Goal: Check status: Check status

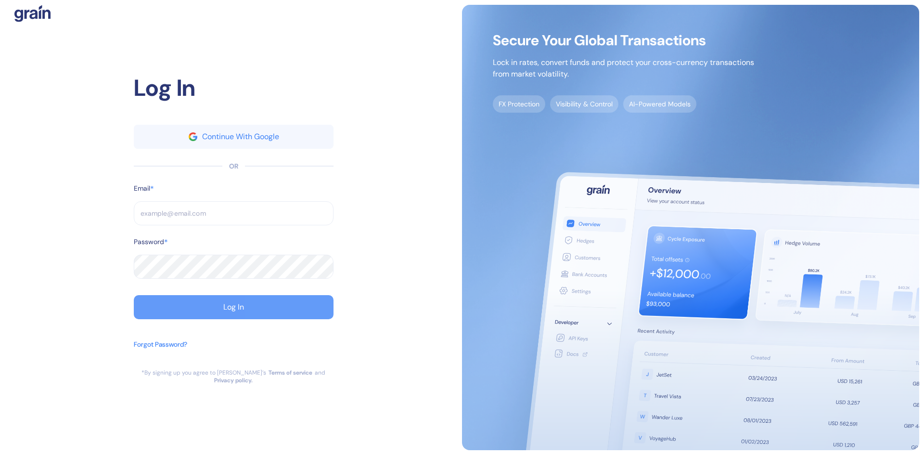
type input "[EMAIL_ADDRESS][DOMAIN_NAME]"
click at [206, 315] on button "Log In" at bounding box center [234, 307] width 200 height 24
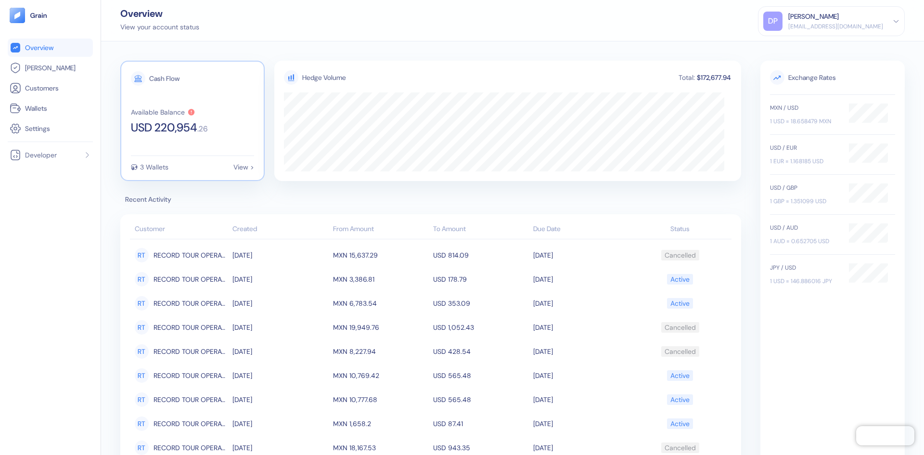
click at [160, 79] on div "Cash Flow" at bounding box center [164, 78] width 30 height 7
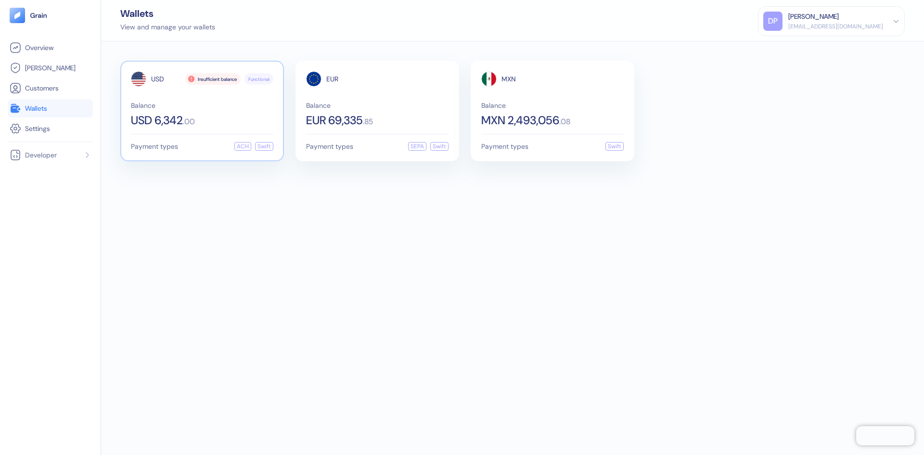
click at [226, 80] on div "Insufficient balance" at bounding box center [212, 79] width 55 height 12
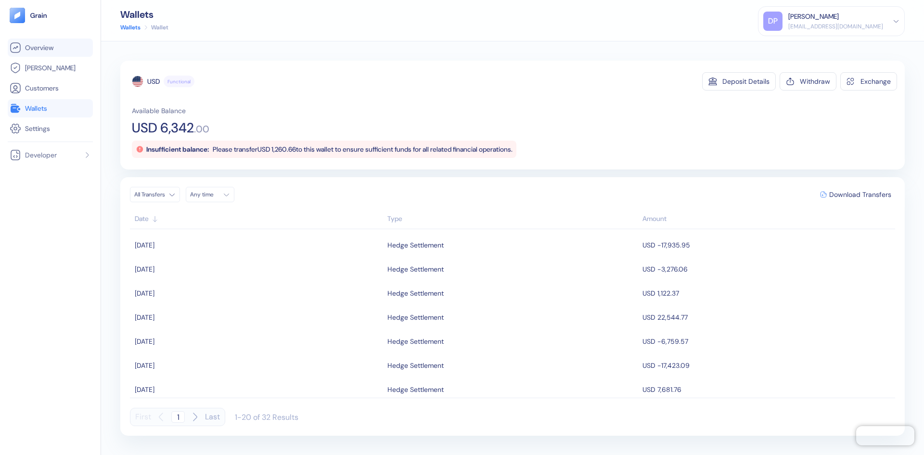
click at [39, 49] on span "Overview" at bounding box center [39, 48] width 28 height 10
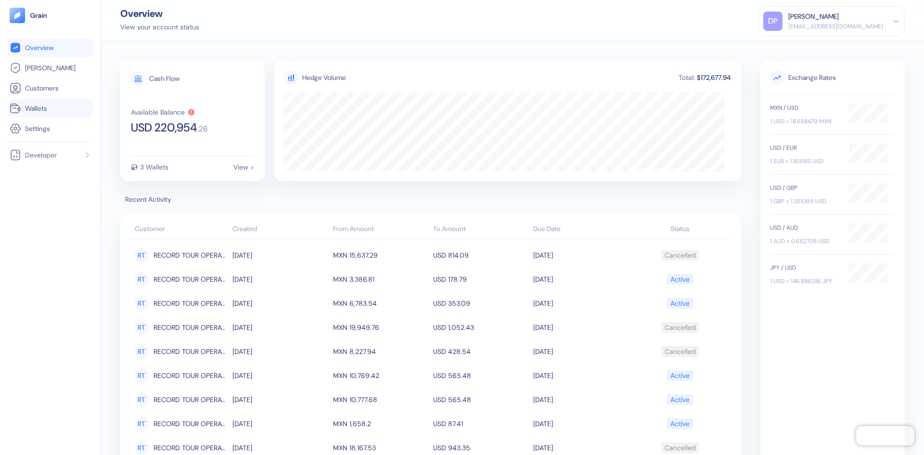
click at [40, 106] on span "Wallets" at bounding box center [36, 108] width 22 height 10
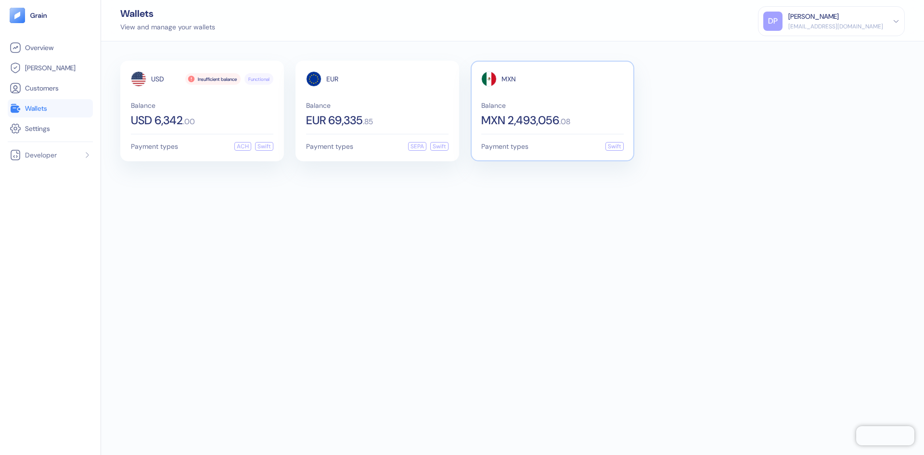
click at [535, 120] on span "MXN 2,493,056" at bounding box center [520, 121] width 78 height 12
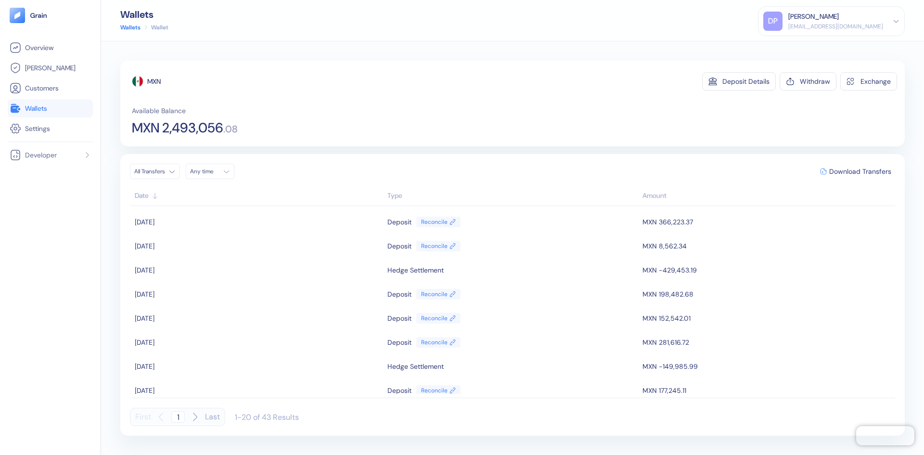
click at [133, 195] on th "Date" at bounding box center [257, 196] width 255 height 19
click at [141, 193] on div "Date" at bounding box center [259, 196] width 248 height 10
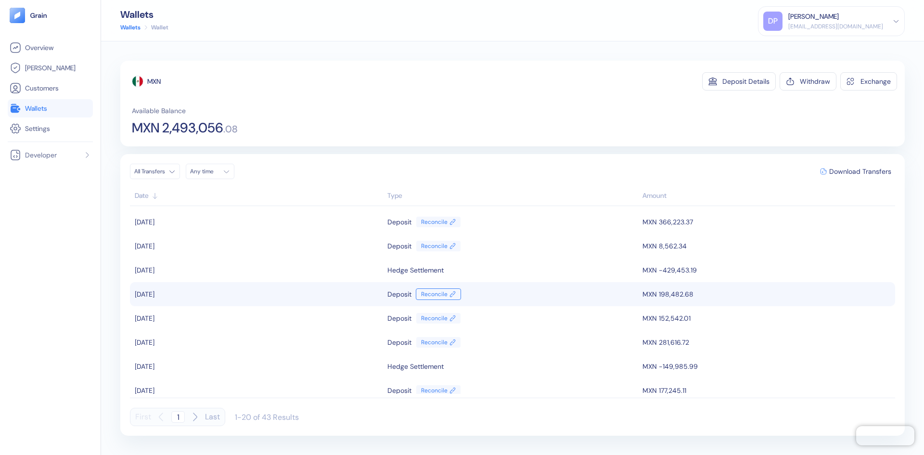
click at [441, 294] on link "Reconcile" at bounding box center [438, 294] width 45 height 12
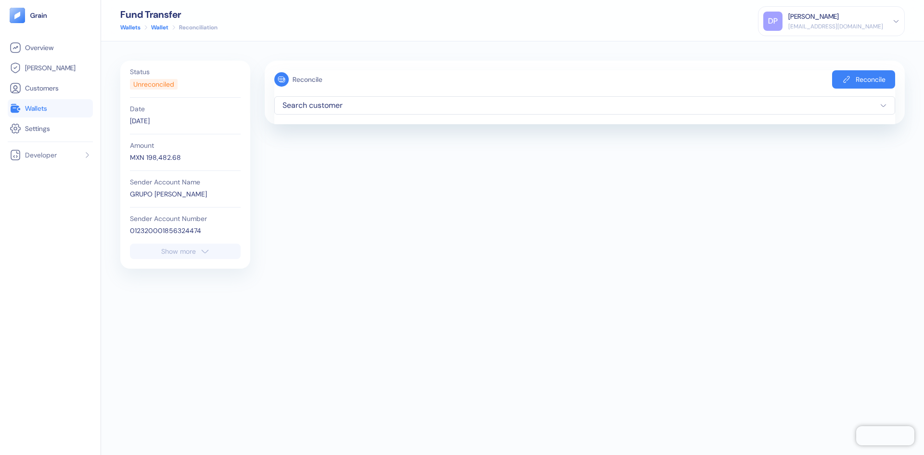
click at [883, 104] on icon "button" at bounding box center [883, 105] width 7 height 7
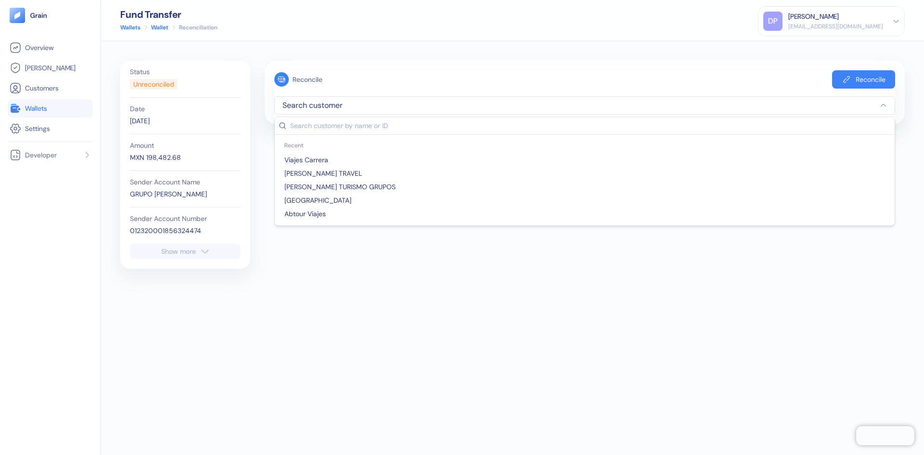
click at [772, 69] on div "Reconcile Reconcile Search customer Recent Viajes [PERSON_NAME] TRAVEL [PERSON_…" at bounding box center [585, 93] width 640 height 64
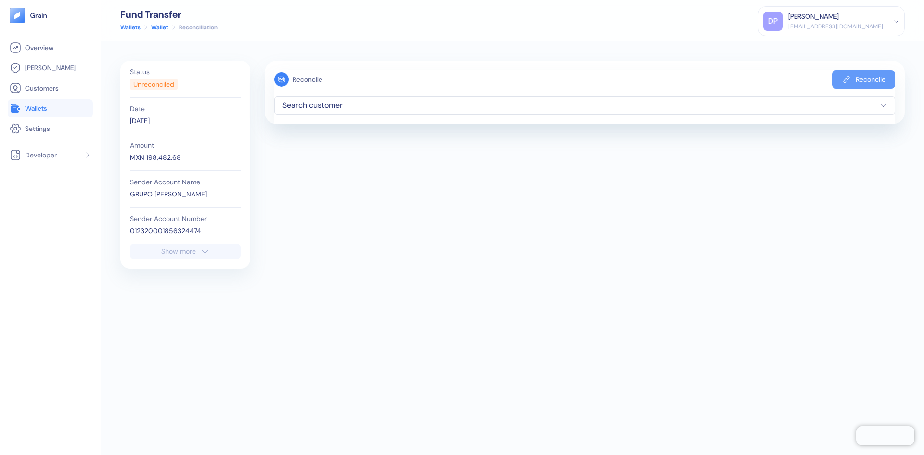
click at [857, 77] on div "Reconcile" at bounding box center [871, 79] width 30 height 7
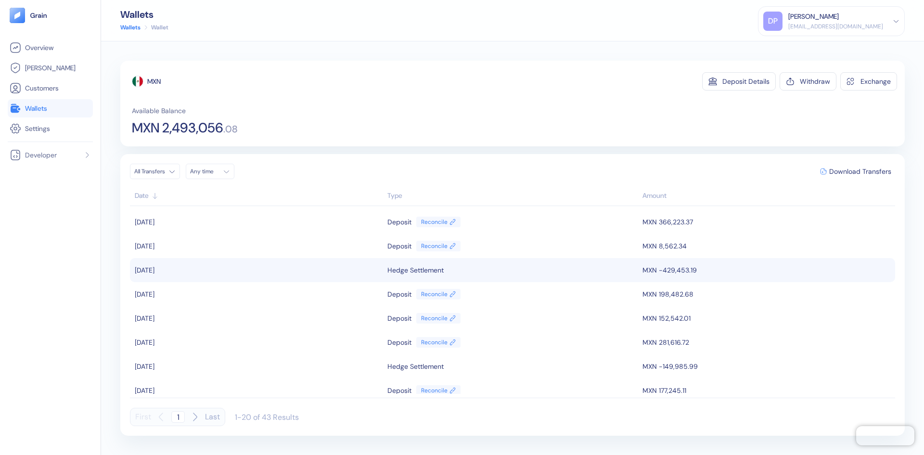
click at [663, 270] on td "MXN -429,453.19" at bounding box center [767, 270] width 255 height 24
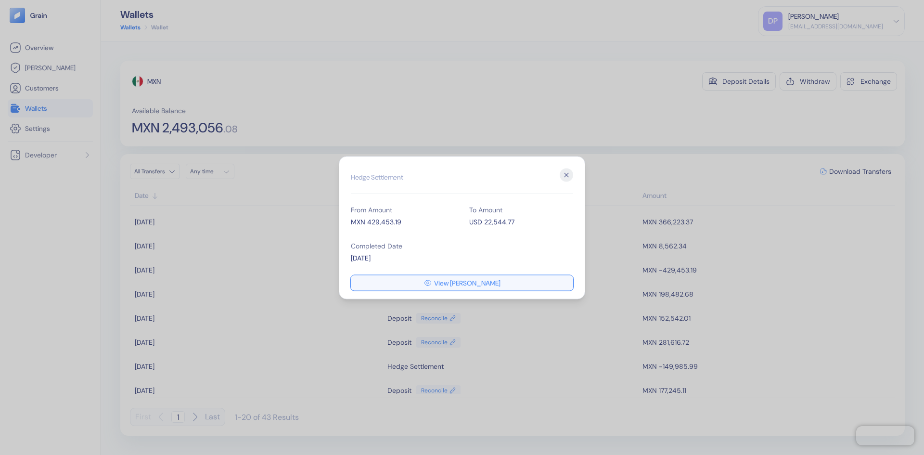
click at [456, 282] on span "View [PERSON_NAME]" at bounding box center [467, 282] width 66 height 7
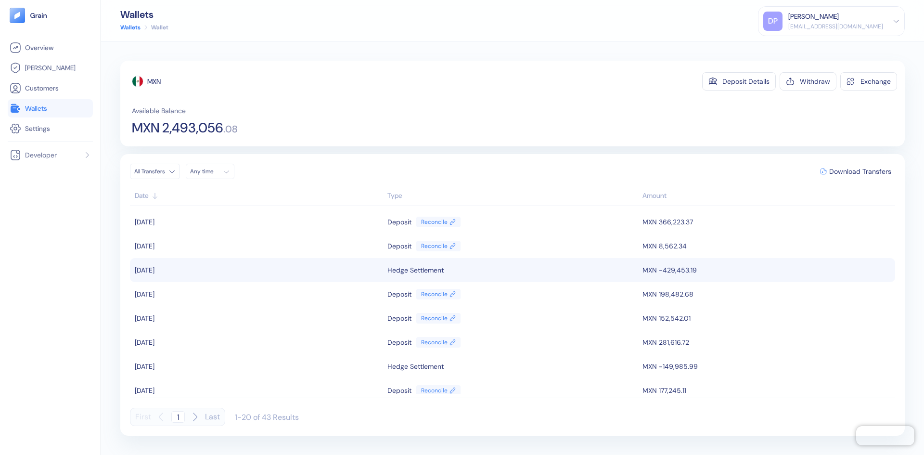
click at [668, 273] on td "MXN -429,453.19" at bounding box center [767, 270] width 255 height 24
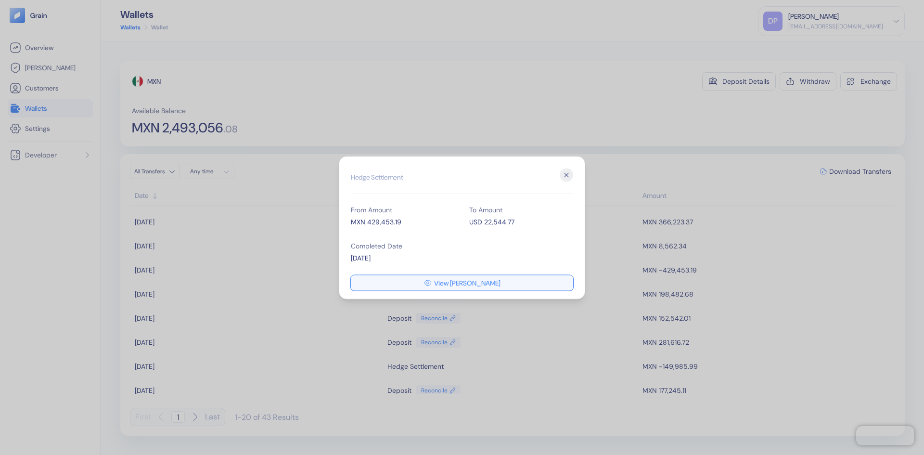
click at [474, 279] on span "View [PERSON_NAME]" at bounding box center [467, 282] width 66 height 7
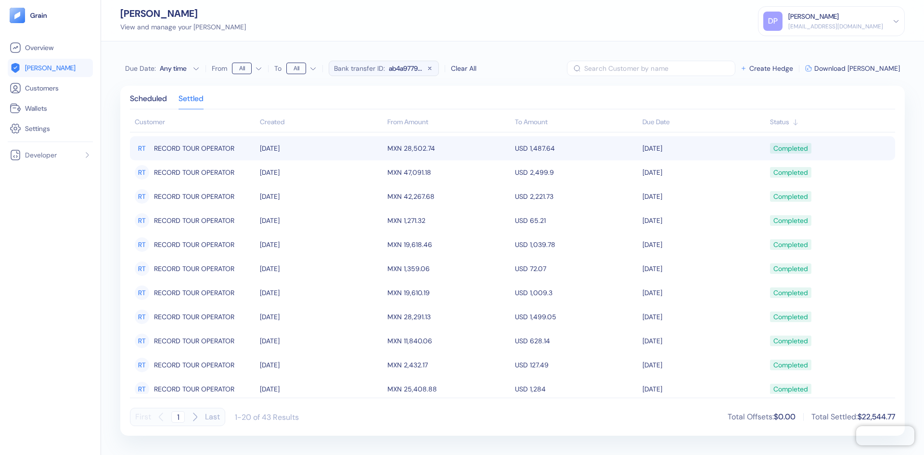
click at [169, 151] on span "RECORD TOUR OPERATOR" at bounding box center [194, 148] width 80 height 16
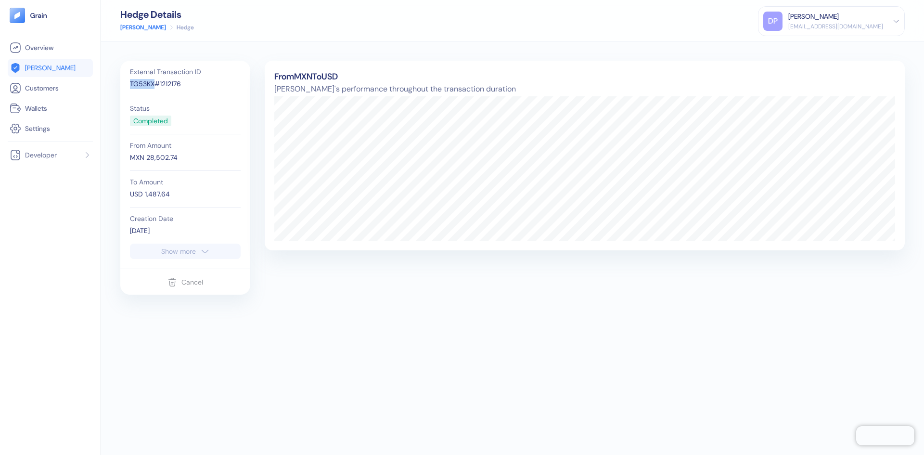
drag, startPoint x: 154, startPoint y: 87, endPoint x: 128, endPoint y: 91, distance: 25.8
click at [128, 91] on div "External Transaction ID TG53KX#1212176 Status Completed From Amount MXN 28,502.…" at bounding box center [185, 152] width 120 height 183
copy div "TG53KX"
click at [203, 248] on icon "button" at bounding box center [205, 251] width 10 height 12
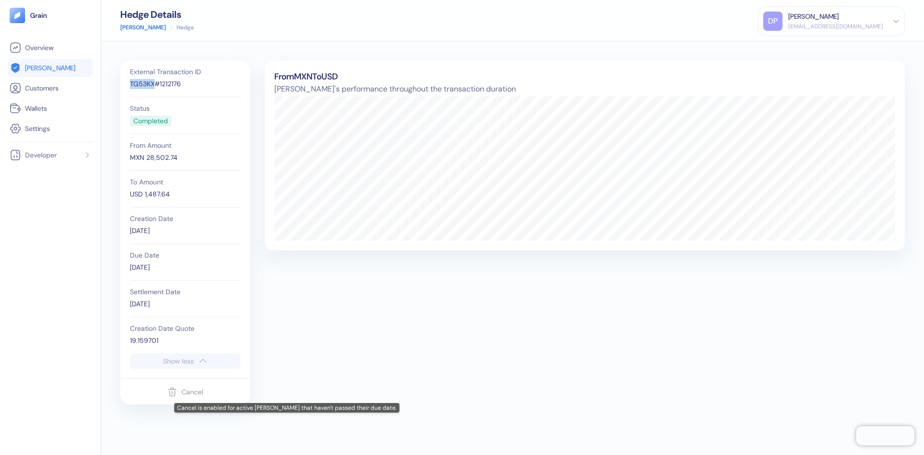
click at [199, 393] on div "Cancel" at bounding box center [185, 392] width 36 height 18
click at [203, 357] on icon "button" at bounding box center [203, 361] width 10 height 12
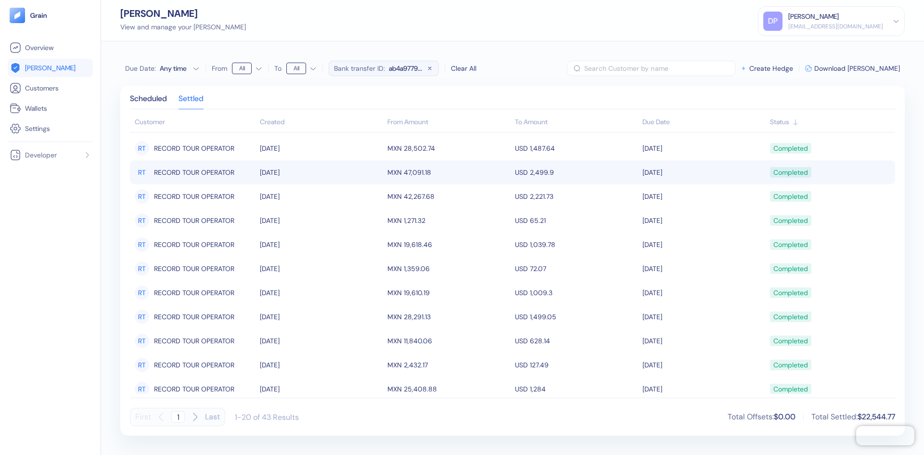
click at [531, 175] on td "USD 2,499.9" at bounding box center [577, 172] width 128 height 24
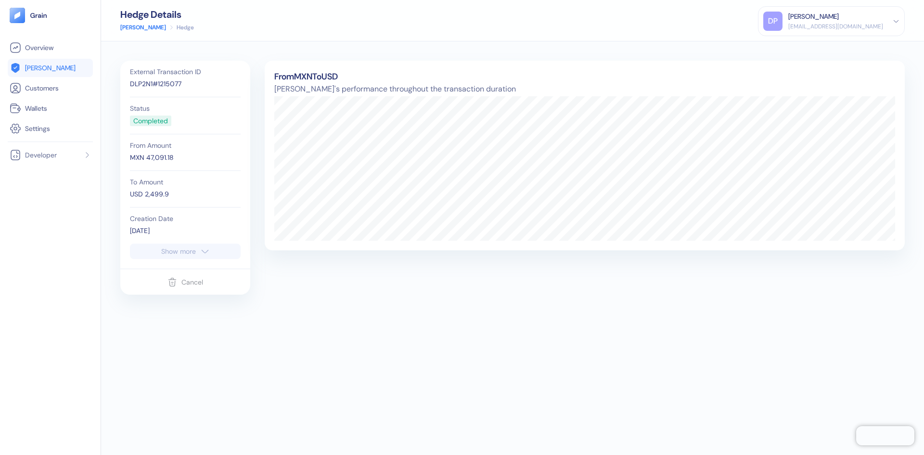
drag, startPoint x: 190, startPoint y: 250, endPoint x: 220, endPoint y: 216, distance: 45.3
click at [220, 216] on div "External Transaction ID DLP2N1#1215077 Status Completed From Amount MXN 47,091.…" at bounding box center [185, 165] width 130 height 208
drag, startPoint x: 152, startPoint y: 83, endPoint x: 126, endPoint y: 88, distance: 26.3
click at [126, 88] on div "External Transaction ID DLP2N1#1215077 Status Completed From Amount MXN 47,091.…" at bounding box center [185, 152] width 120 height 183
copy div "DLP2N1"
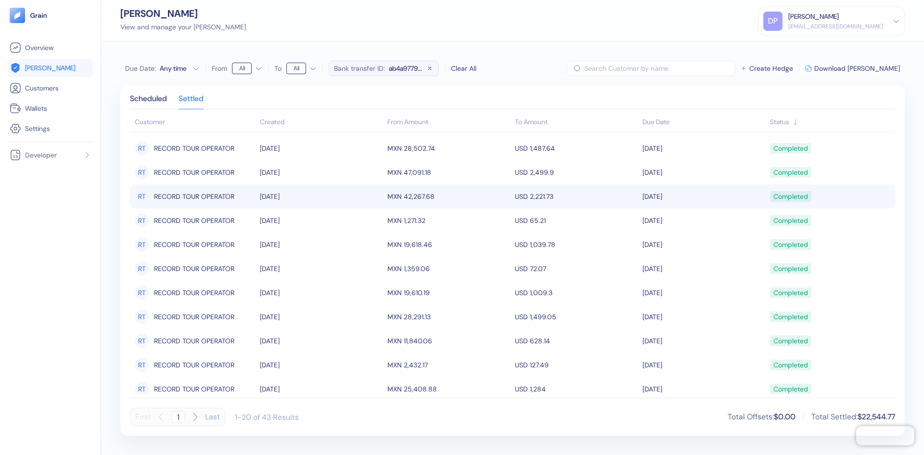
click at [207, 197] on span "RECORD TOUR OPERATOR" at bounding box center [194, 196] width 80 height 16
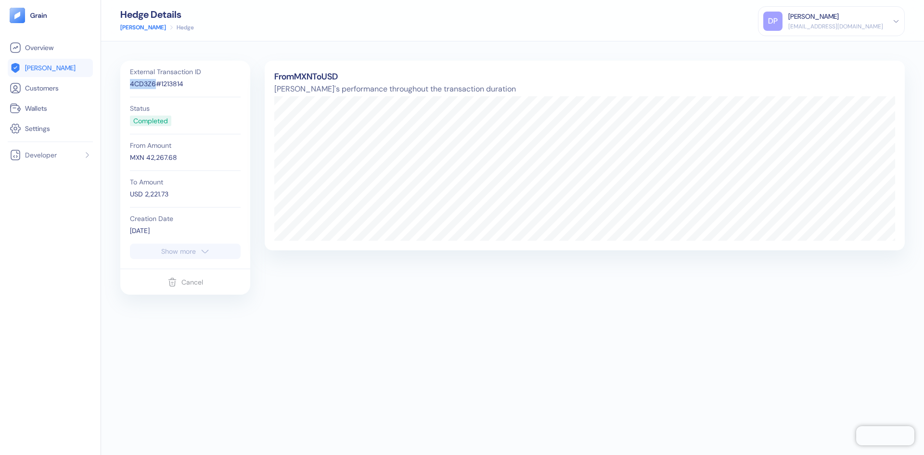
drag, startPoint x: 154, startPoint y: 85, endPoint x: 119, endPoint y: 85, distance: 35.6
click at [119, 85] on div "External Transaction ID 4CD3Z6#1213814 Status Completed From Amount MXN 42,267.…" at bounding box center [512, 247] width 823 height 413
copy div "4CD3Z6"
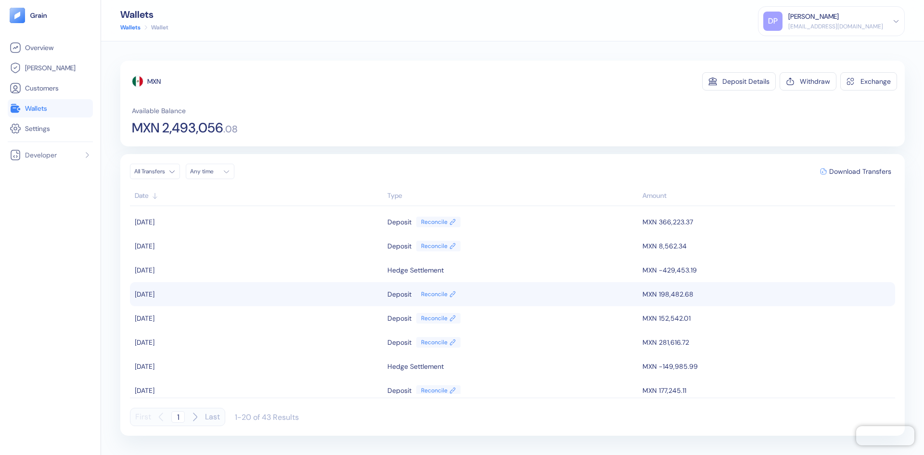
click at [656, 294] on td "MXN 198,482.68" at bounding box center [767, 294] width 255 height 24
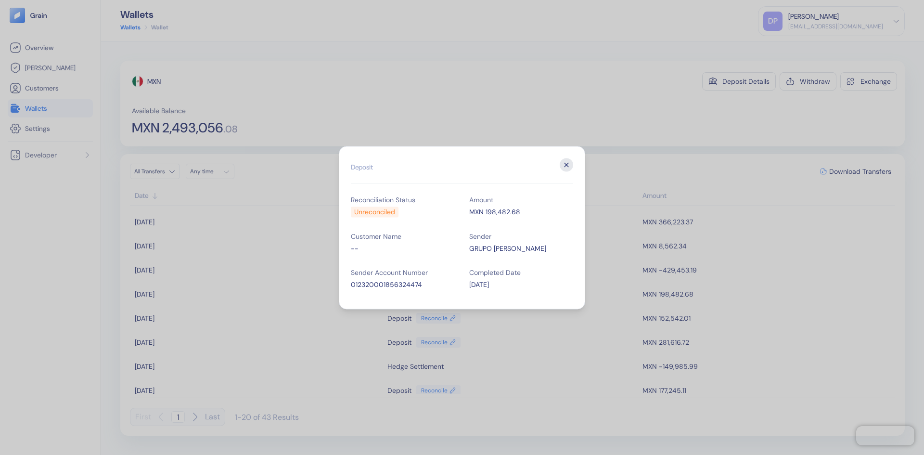
click at [565, 161] on icon "button" at bounding box center [566, 164] width 13 height 13
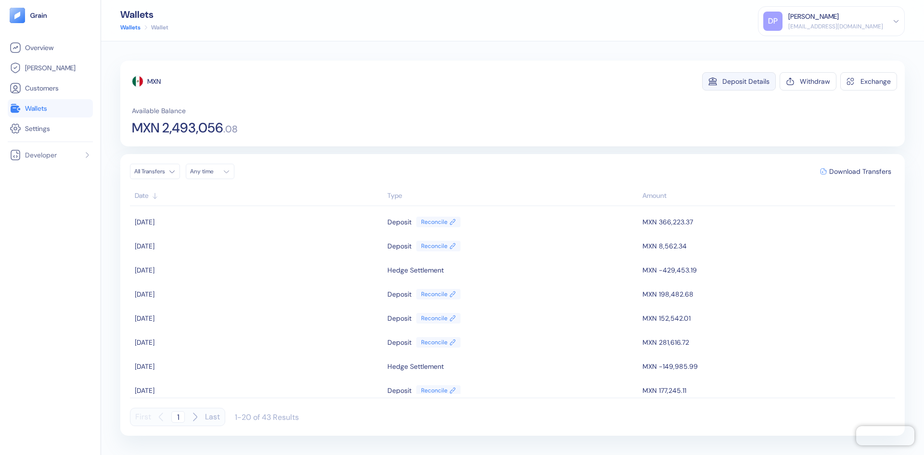
click at [730, 81] on div "Deposit Details" at bounding box center [745, 81] width 47 height 7
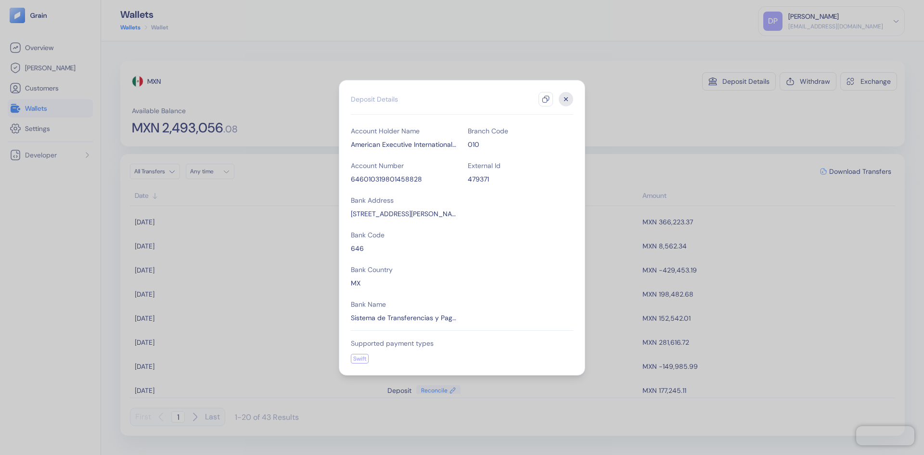
click at [565, 97] on icon "button" at bounding box center [566, 99] width 14 height 14
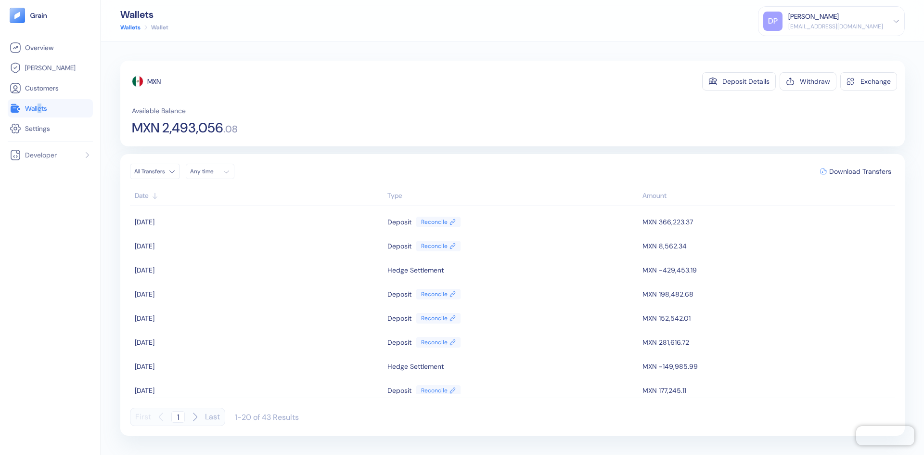
click at [40, 101] on li "Wallets" at bounding box center [50, 108] width 85 height 18
click at [39, 107] on span "Wallets" at bounding box center [36, 108] width 22 height 10
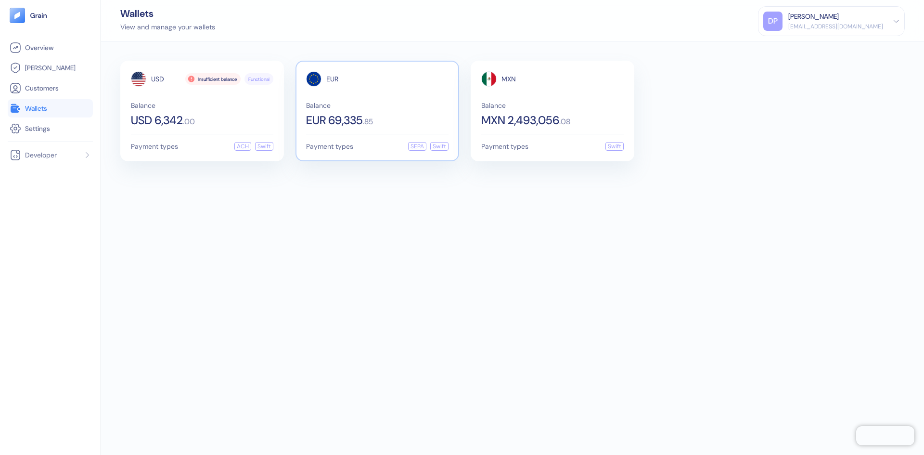
click at [380, 107] on span "Balance" at bounding box center [377, 105] width 142 height 7
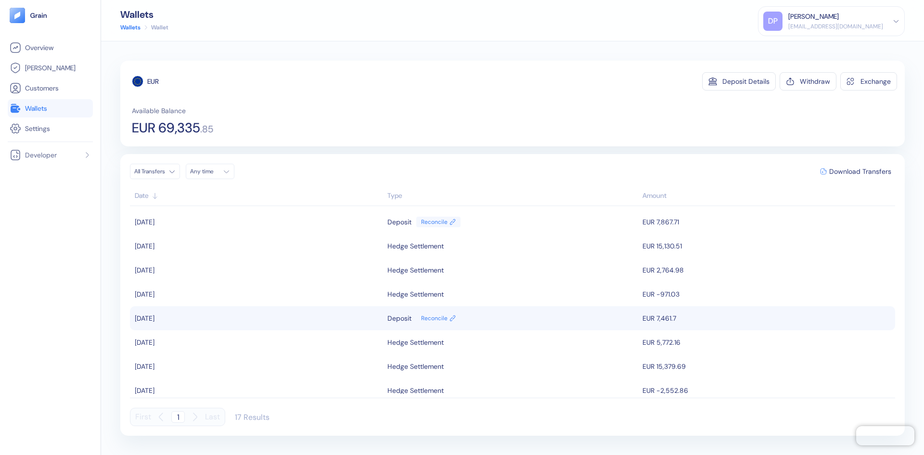
click at [652, 321] on td "EUR 7,461.7" at bounding box center [767, 318] width 255 height 24
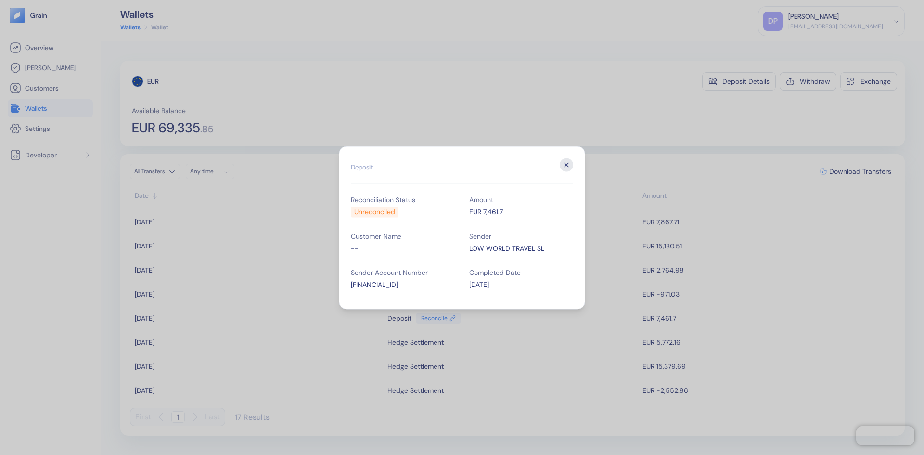
click at [568, 164] on icon "button" at bounding box center [566, 164] width 13 height 13
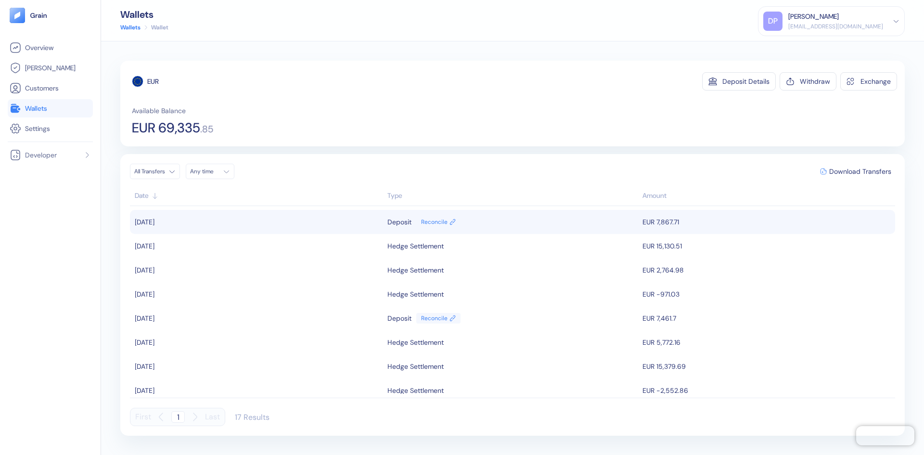
click at [658, 220] on td "EUR 7,867.71" at bounding box center [767, 222] width 255 height 24
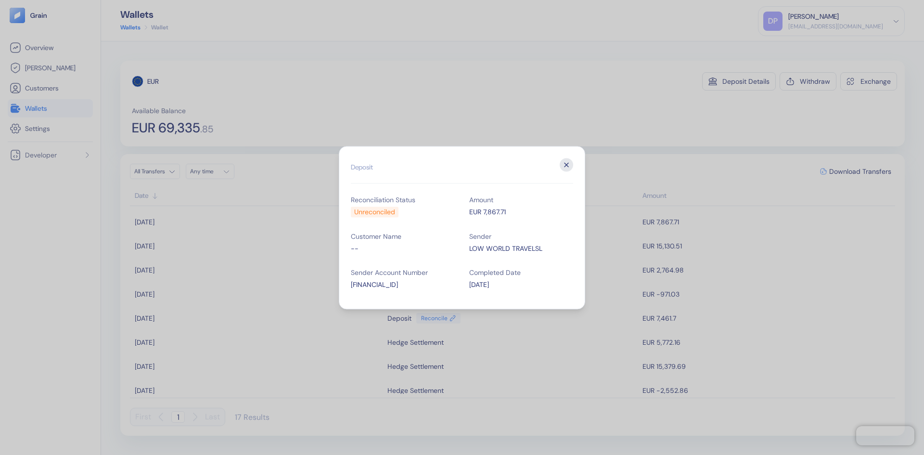
click at [566, 161] on icon "button" at bounding box center [566, 164] width 13 height 13
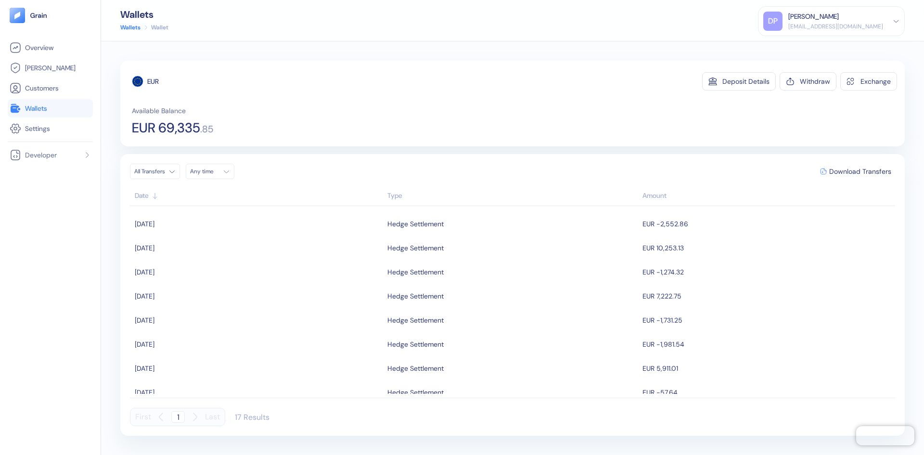
scroll to position [225, 0]
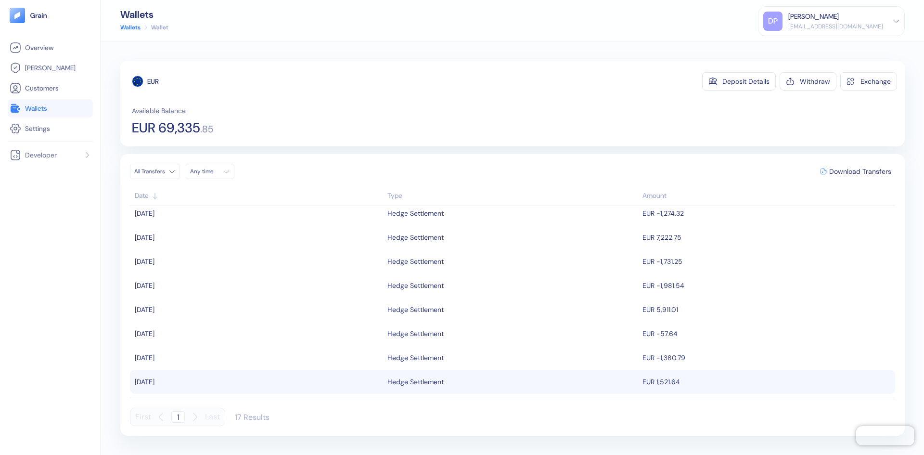
click at [664, 380] on td "EUR 1,521.64" at bounding box center [767, 382] width 255 height 24
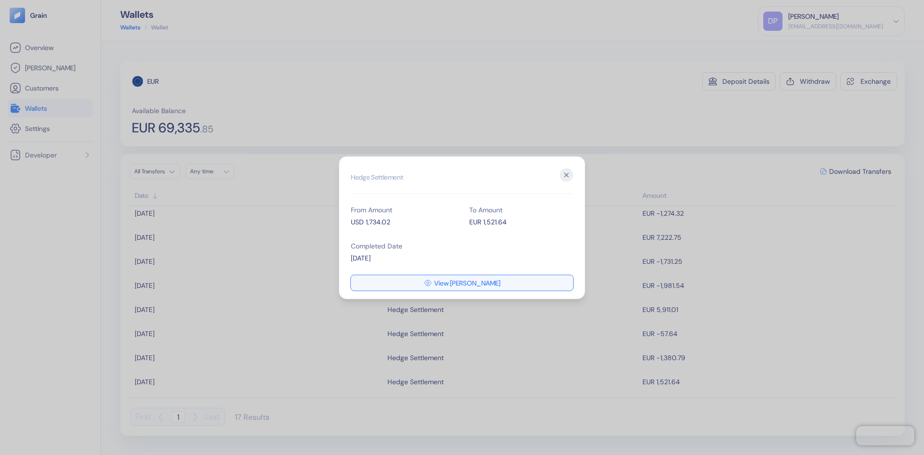
click at [458, 277] on button "View [PERSON_NAME]" at bounding box center [462, 282] width 222 height 15
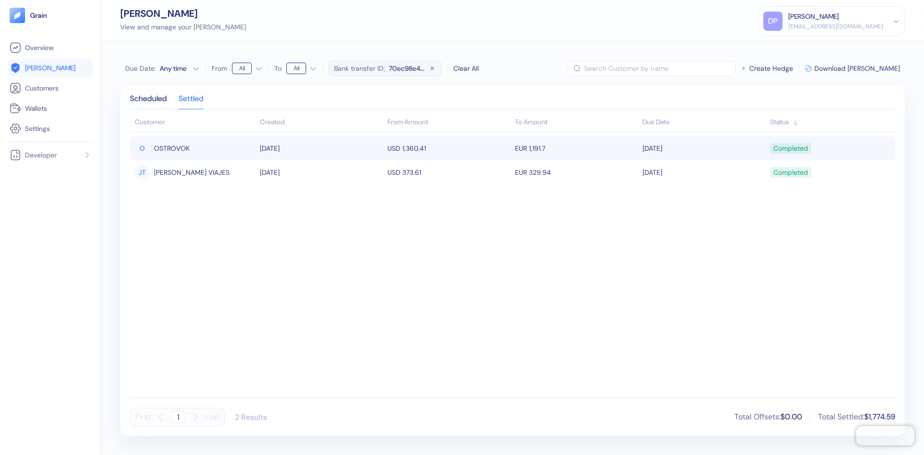
click at [399, 143] on td "USD 1,360.41" at bounding box center [449, 148] width 128 height 24
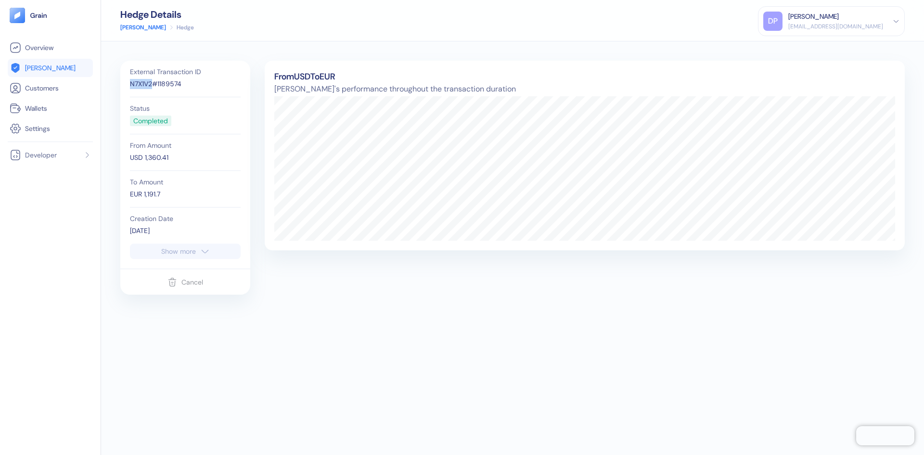
drag, startPoint x: 152, startPoint y: 82, endPoint x: 120, endPoint y: 86, distance: 32.4
click at [119, 88] on div "External Transaction ID N7X1V2#1189574 Status Completed From Amount USD 1,360.4…" at bounding box center [512, 247] width 823 height 413
copy div "N7X1V2"
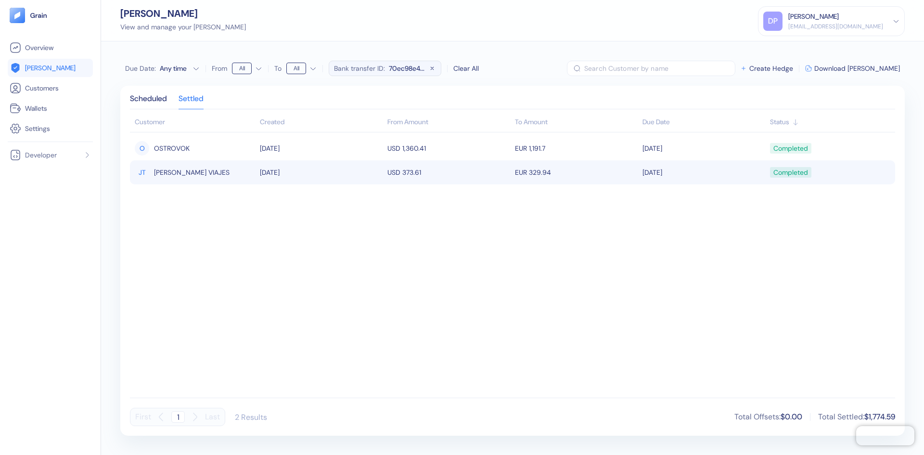
click at [222, 167] on div "[PERSON_NAME] VIAJES" at bounding box center [195, 172] width 120 height 16
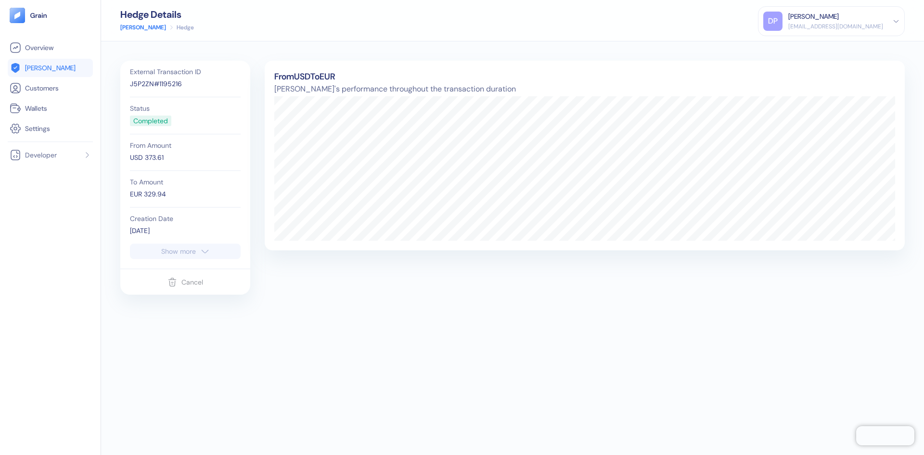
click at [152, 78] on div "External Transaction ID J5P2ZN#1195216" at bounding box center [185, 79] width 111 height 37
drag, startPoint x: 153, startPoint y: 83, endPoint x: 117, endPoint y: 82, distance: 35.6
click at [117, 82] on div "External Transaction ID J5P2ZN#1195216 Status Completed From Amount USD 373.61 …" at bounding box center [512, 247] width 823 height 413
copy div "J5P2ZN"
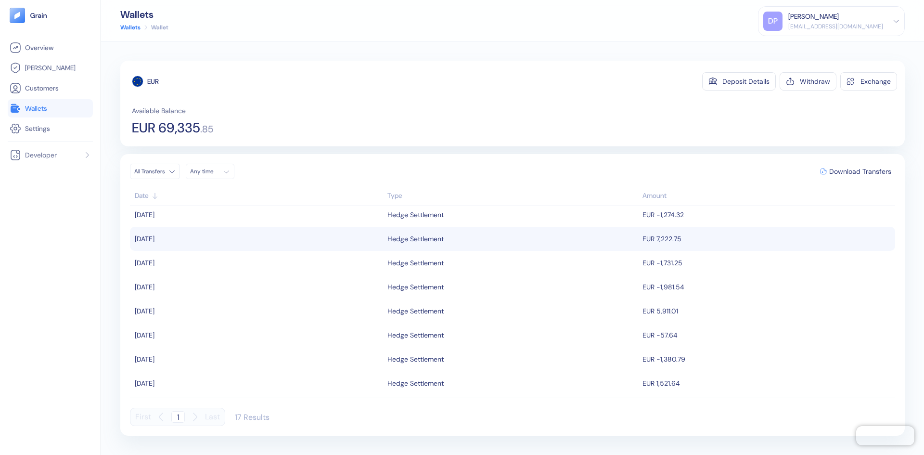
scroll to position [225, 0]
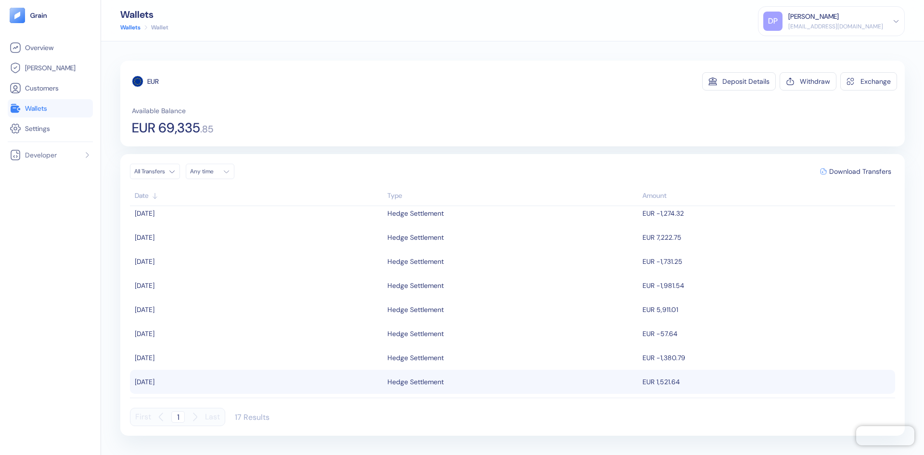
click at [662, 384] on td "EUR 1,521.64" at bounding box center [767, 382] width 255 height 24
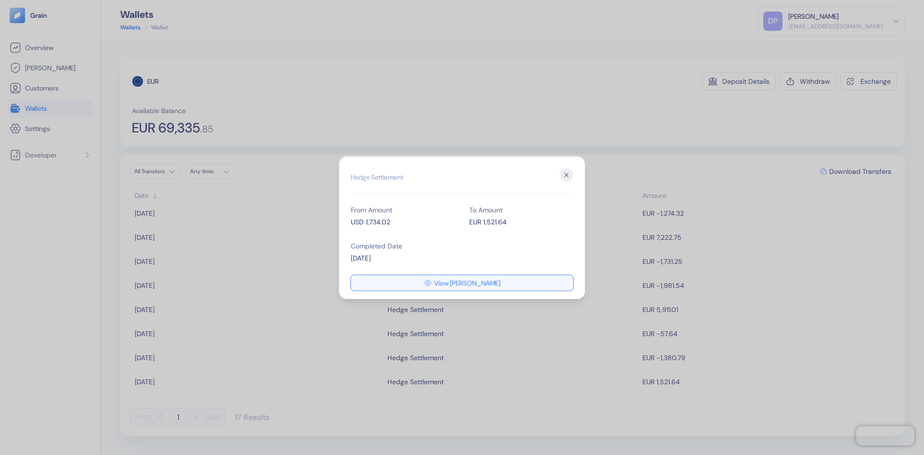
click at [460, 284] on span "View [PERSON_NAME]" at bounding box center [467, 282] width 66 height 7
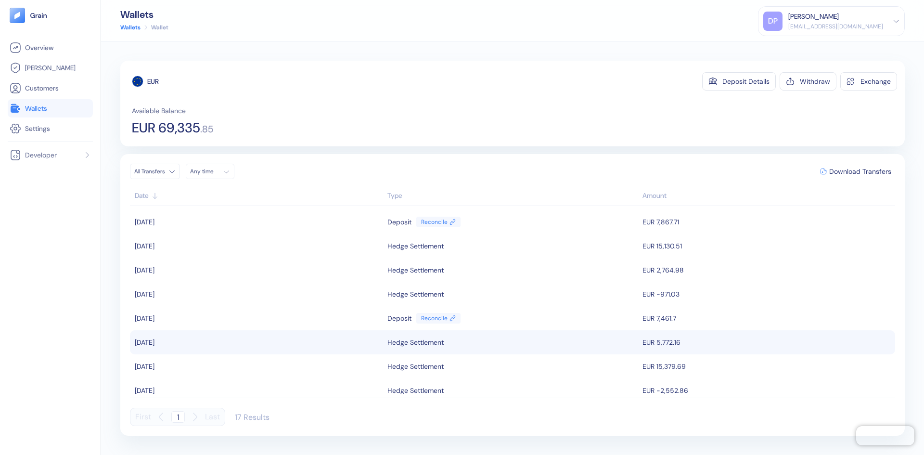
scroll to position [225, 0]
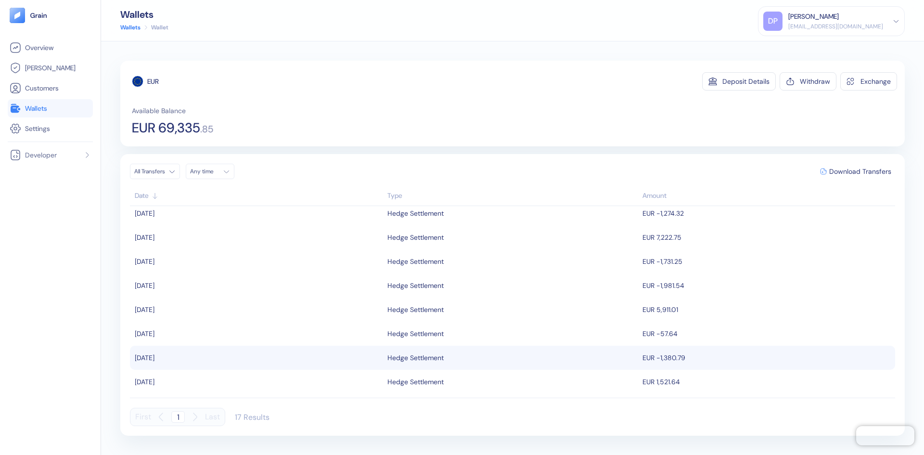
click at [666, 359] on td "EUR -1,380.79" at bounding box center [767, 358] width 255 height 24
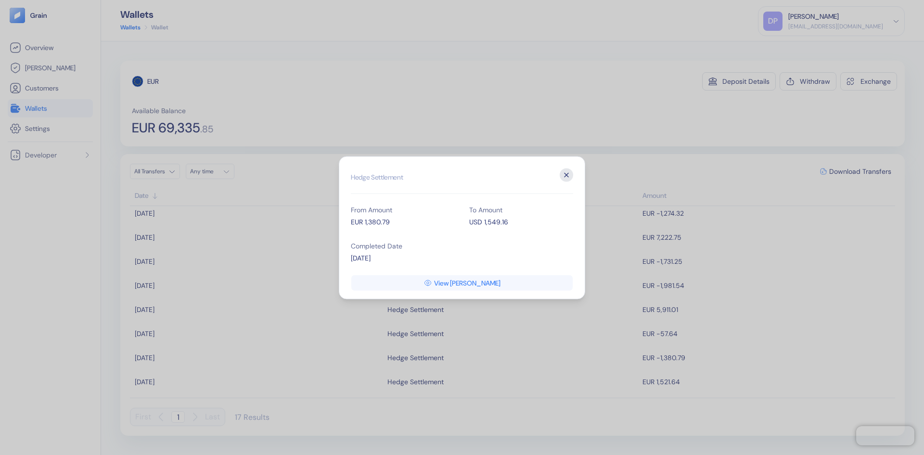
click at [567, 174] on icon "button" at bounding box center [566, 174] width 13 height 13
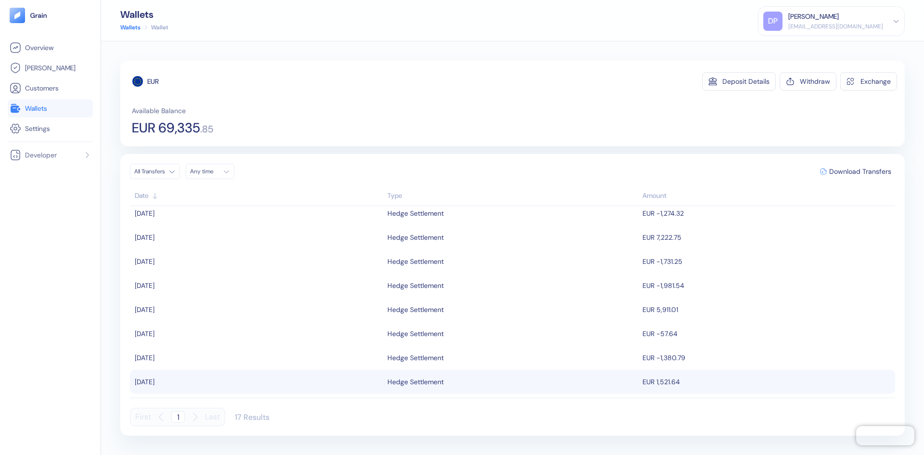
click at [656, 381] on td "EUR 1,521.64" at bounding box center [767, 382] width 255 height 24
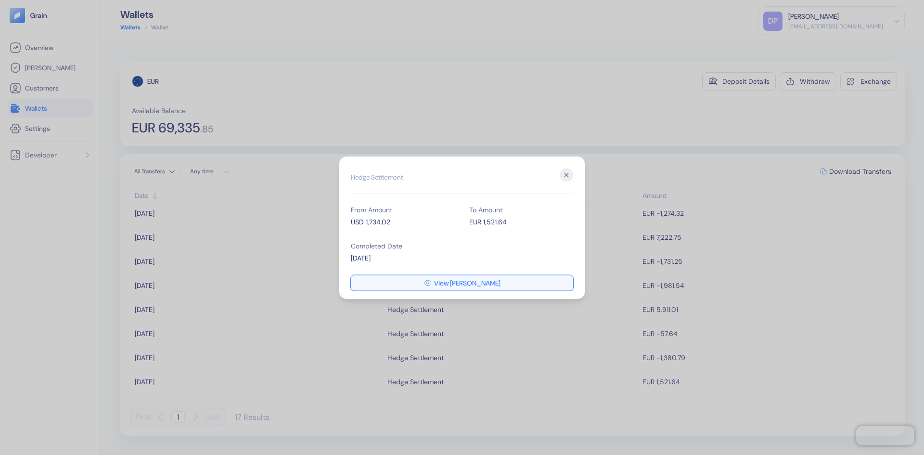
click at [470, 275] on div "Hidden title for resolving console warnings Hedge Settlement From Amount USD 1,…" at bounding box center [462, 227] width 246 height 143
click at [470, 277] on button "View [PERSON_NAME]" at bounding box center [462, 282] width 222 height 15
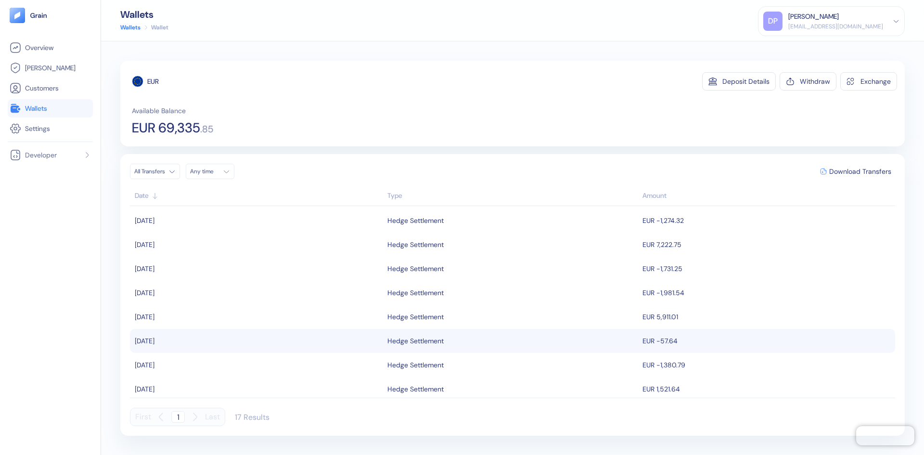
scroll to position [225, 0]
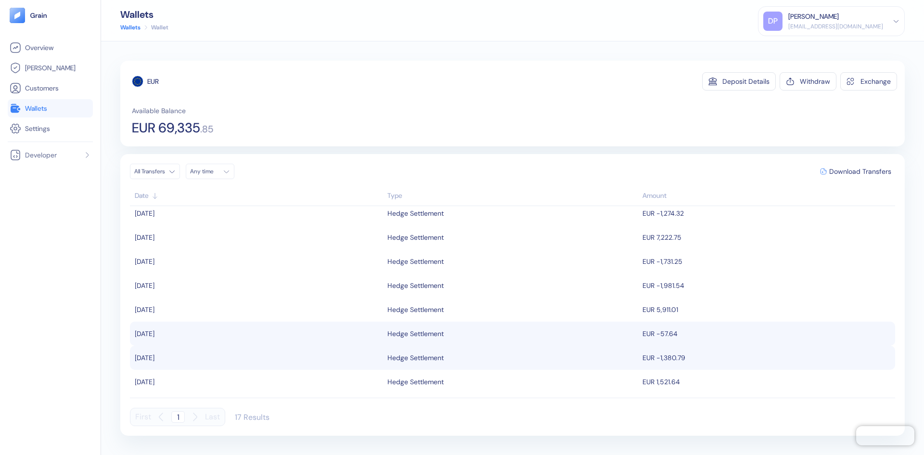
click at [656, 359] on td "EUR -1,380.79" at bounding box center [767, 358] width 255 height 24
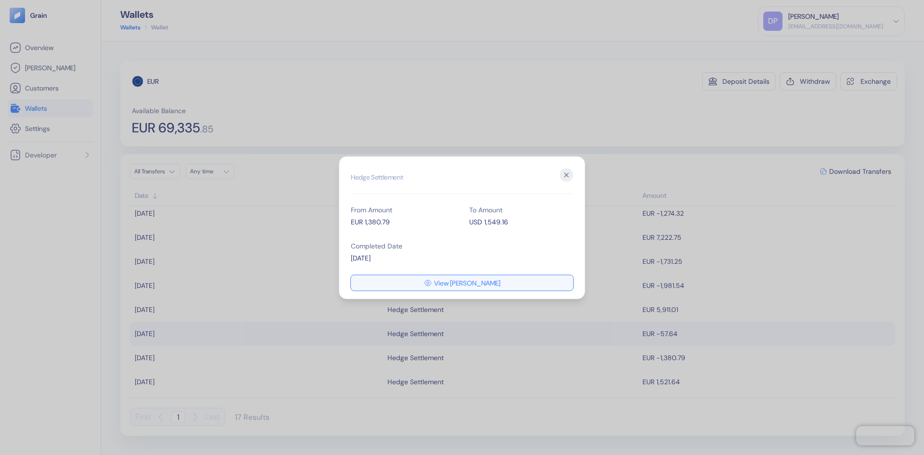
click at [474, 281] on span "View [PERSON_NAME]" at bounding box center [467, 282] width 66 height 7
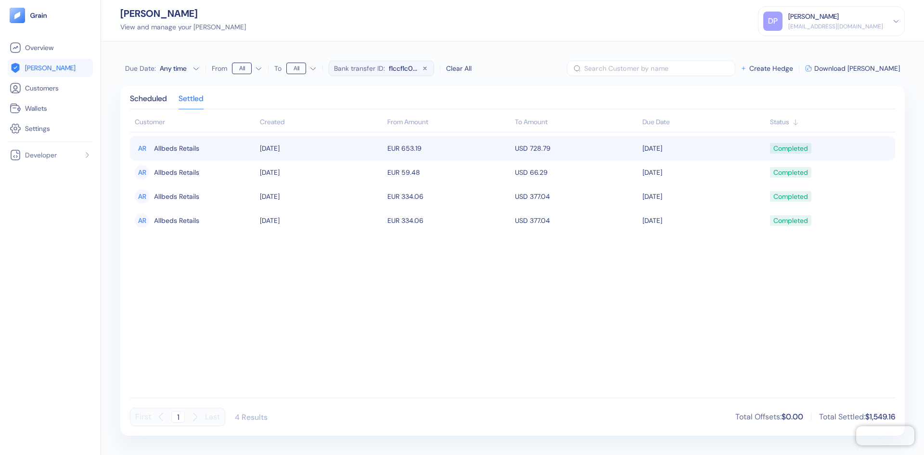
click at [416, 151] on td "EUR 653.19" at bounding box center [449, 148] width 128 height 24
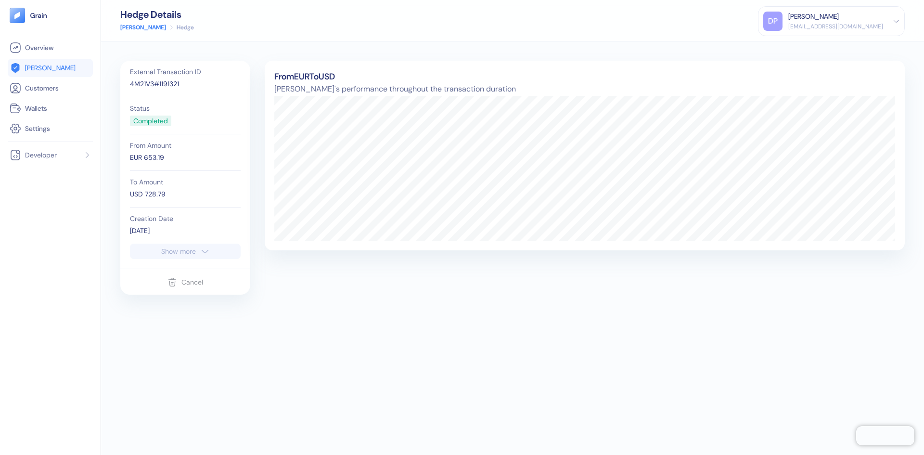
click at [199, 254] on button "Show more" at bounding box center [185, 251] width 111 height 15
click at [182, 360] on div "Show less" at bounding box center [178, 361] width 31 height 7
drag, startPoint x: 155, startPoint y: 84, endPoint x: 128, endPoint y: 88, distance: 27.3
click at [128, 88] on div "External Transaction ID 4M21V3#1191321 Status Completed From Amount EUR 653.19 …" at bounding box center [185, 152] width 120 height 183
copy div "4M21V3"
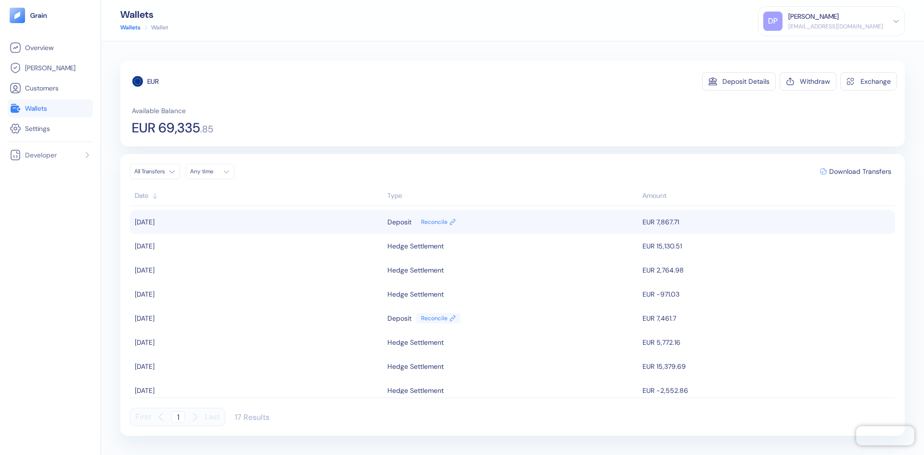
click at [561, 221] on div "Deposit Reconcile" at bounding box center [512, 222] width 250 height 16
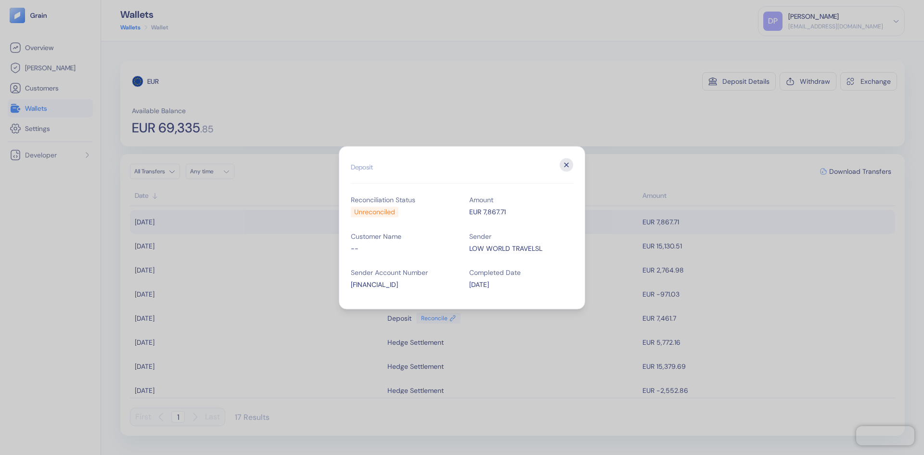
click at [565, 165] on icon "button" at bounding box center [566, 164] width 13 height 13
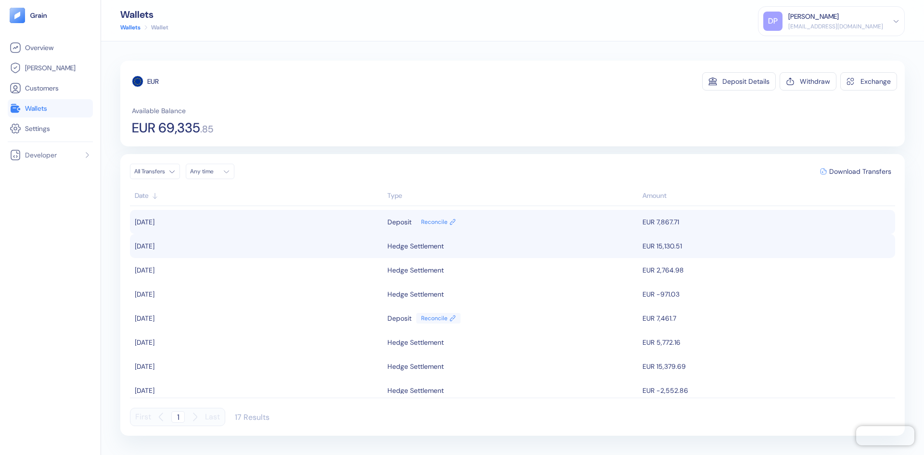
click at [543, 242] on div "Hedge Settlement" at bounding box center [512, 246] width 250 height 16
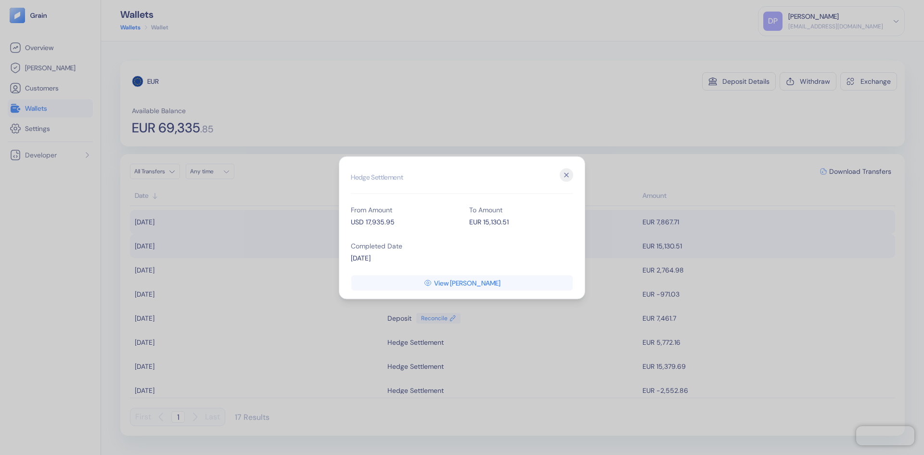
click at [567, 175] on icon "button" at bounding box center [566, 174] width 13 height 13
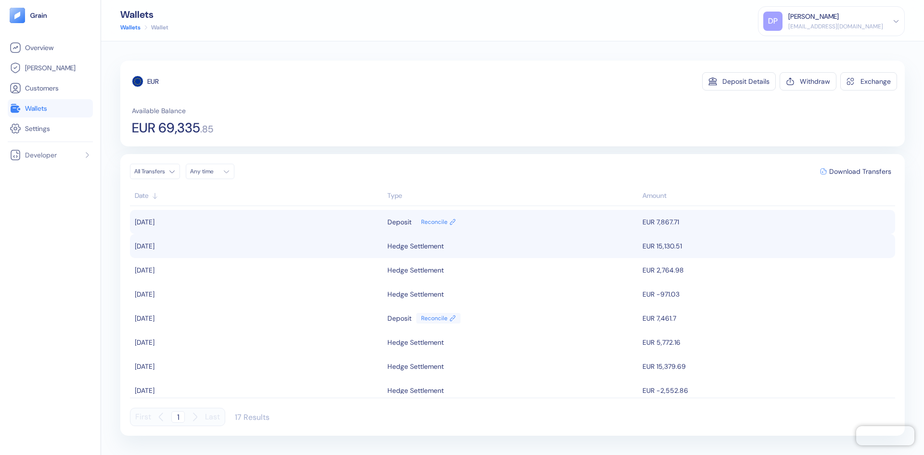
click at [543, 248] on div "Hedge Settlement" at bounding box center [512, 246] width 250 height 16
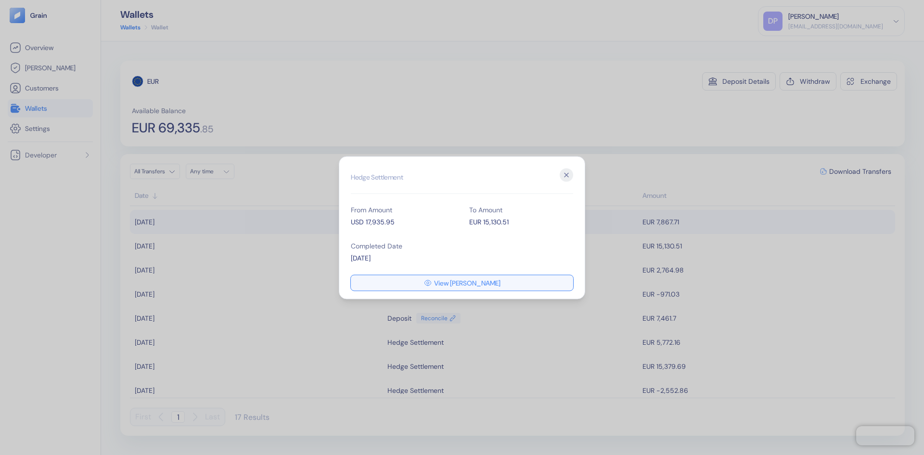
click at [469, 282] on span "View [PERSON_NAME]" at bounding box center [467, 282] width 66 height 7
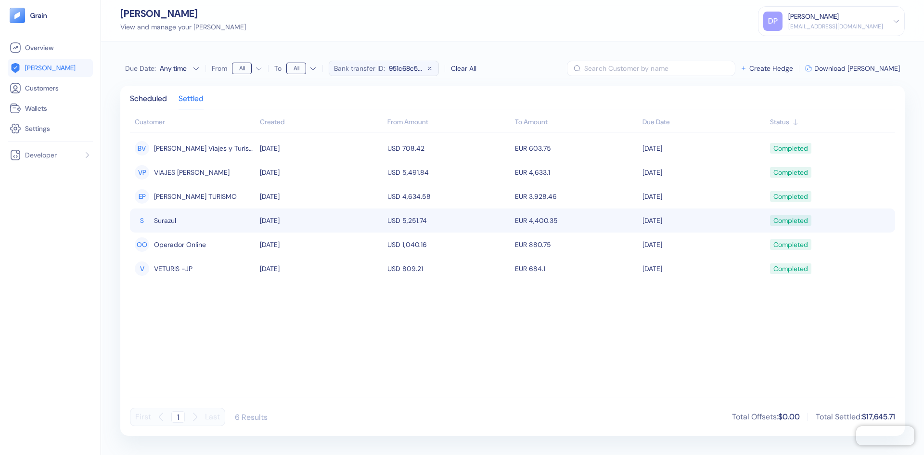
click at [480, 220] on td "USD 5,251.74" at bounding box center [449, 220] width 128 height 24
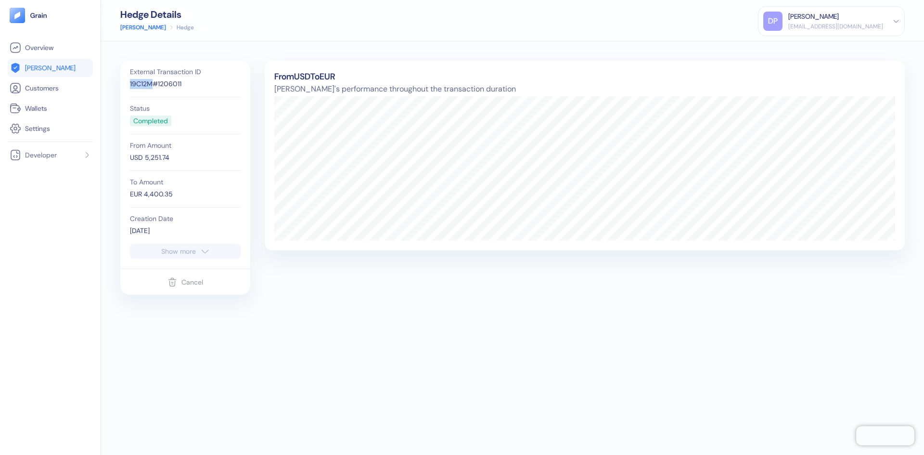
drag, startPoint x: 153, startPoint y: 83, endPoint x: 125, endPoint y: 87, distance: 28.2
click at [125, 87] on div "External Transaction ID 19C12M#1206011 Status Completed From Amount USD 5,251.7…" at bounding box center [185, 152] width 120 height 183
copy div "19C12M"
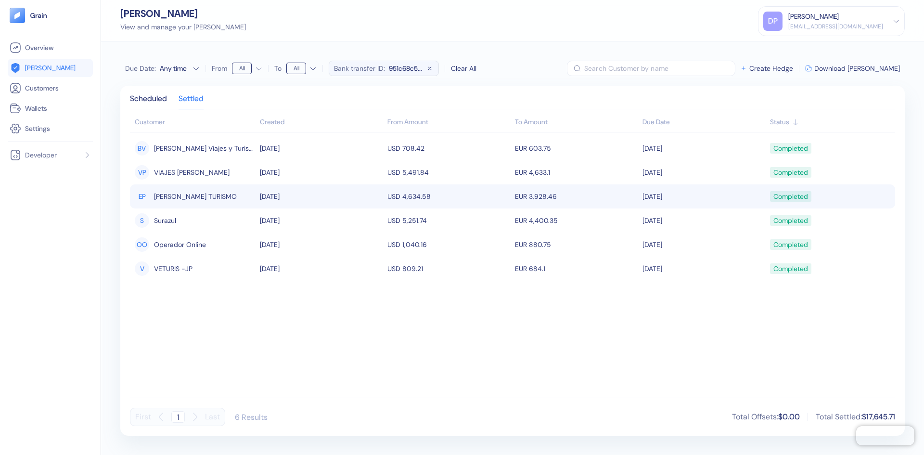
click at [335, 197] on td "[DATE]" at bounding box center [321, 196] width 128 height 24
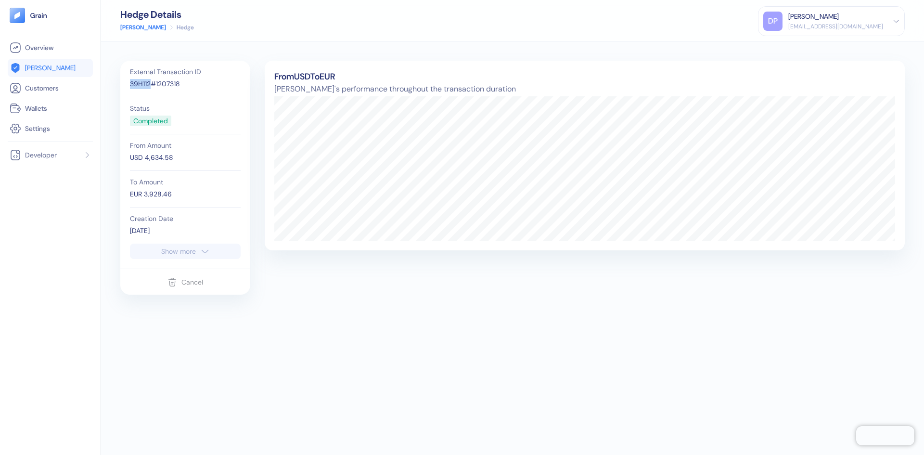
drag, startPoint x: 151, startPoint y: 84, endPoint x: 112, endPoint y: 80, distance: 39.2
click at [112, 80] on div "External Transaction ID 39H112#1207318 Status Completed From Amount USD 4,634.5…" at bounding box center [512, 247] width 823 height 413
copy div "39H112"
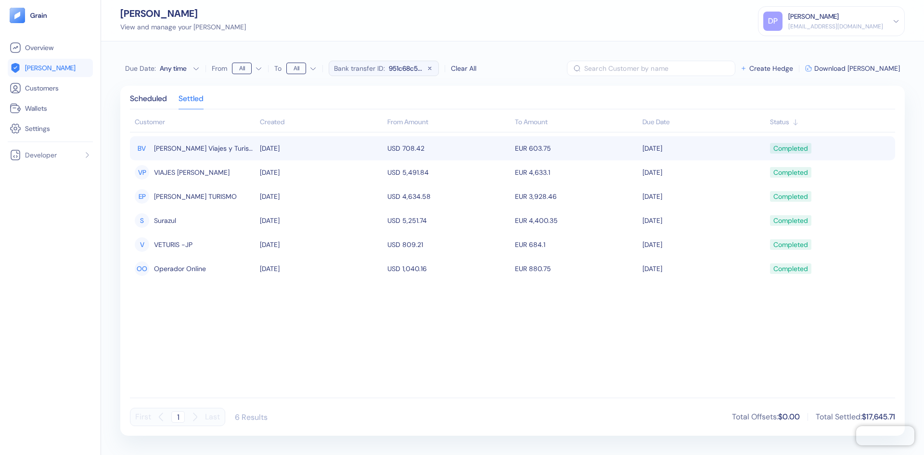
click at [564, 149] on td "EUR 603.75" at bounding box center [577, 148] width 128 height 24
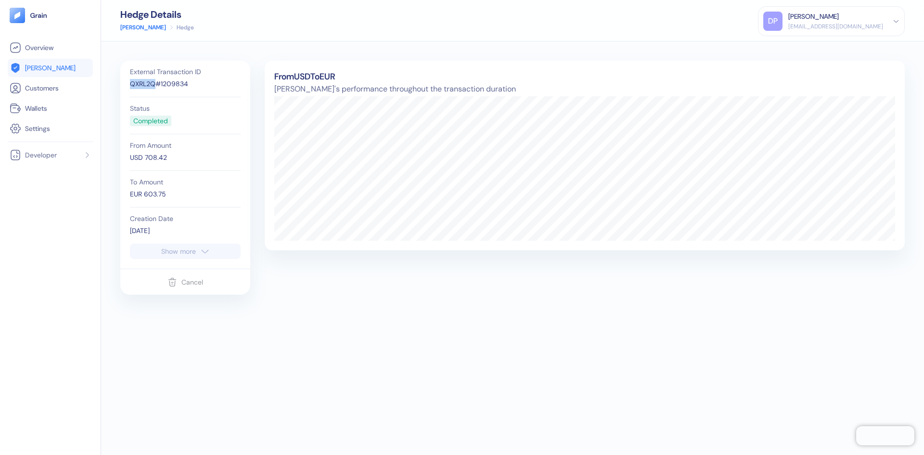
drag, startPoint x: 155, startPoint y: 87, endPoint x: 122, endPoint y: 84, distance: 33.4
click at [122, 84] on div "External Transaction ID QXRL2Q#1209834 Status Completed From Amount USD 708.42 …" at bounding box center [185, 165] width 130 height 208
copy div "QXRL2Q"
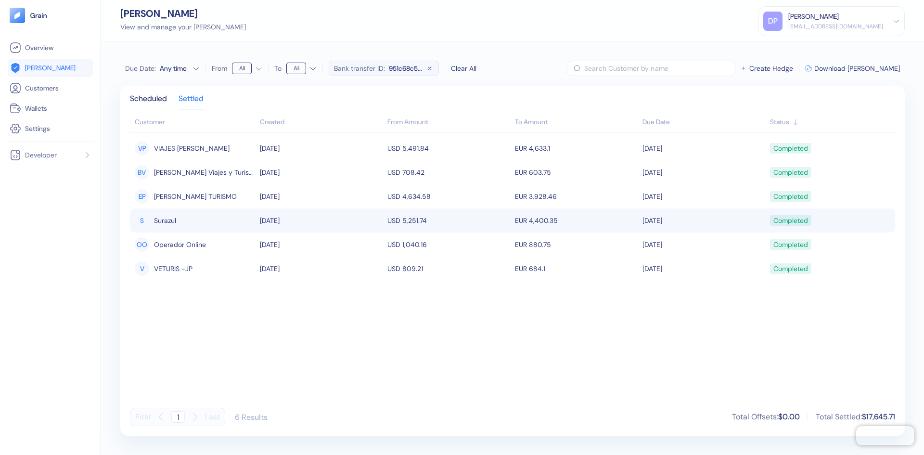
click at [522, 217] on td "EUR 4,400.35" at bounding box center [577, 220] width 128 height 24
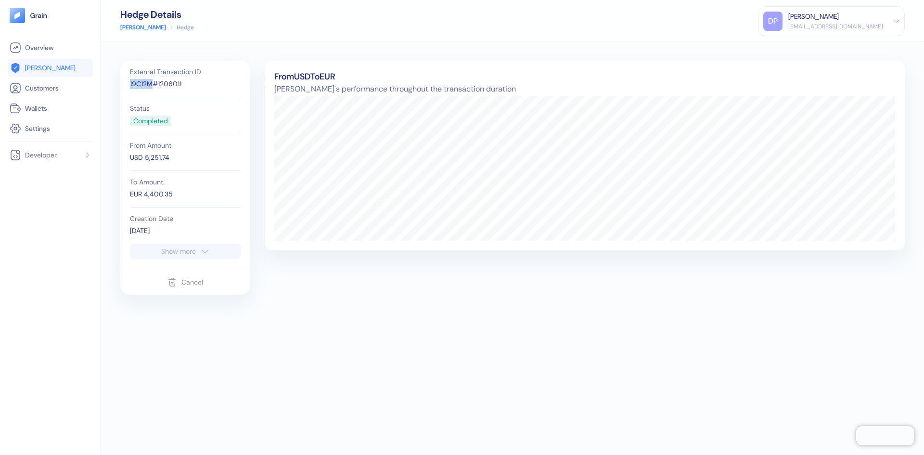
drag, startPoint x: 154, startPoint y: 81, endPoint x: 127, endPoint y: 89, distance: 28.0
click at [127, 89] on div "External Transaction ID 19C12M#1206011 Status Completed From Amount USD 5,251.7…" at bounding box center [185, 152] width 120 height 183
copy div "19C12M"
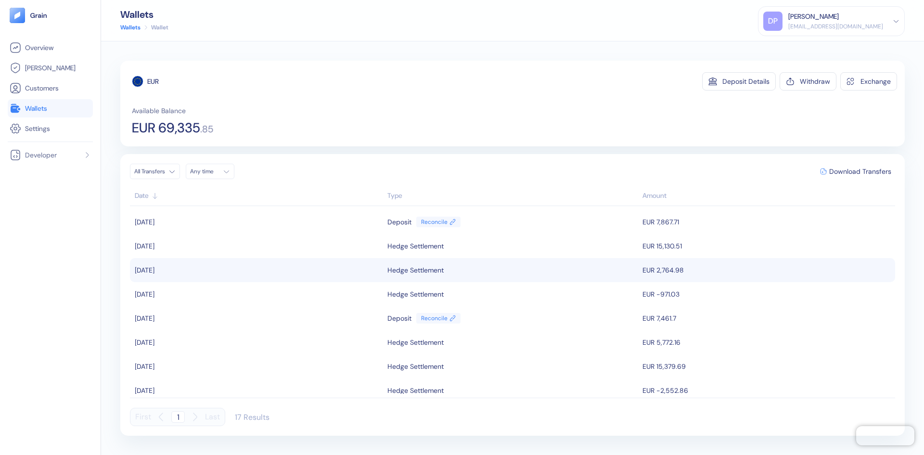
click at [658, 265] on td "EUR 2,764.98" at bounding box center [767, 270] width 255 height 24
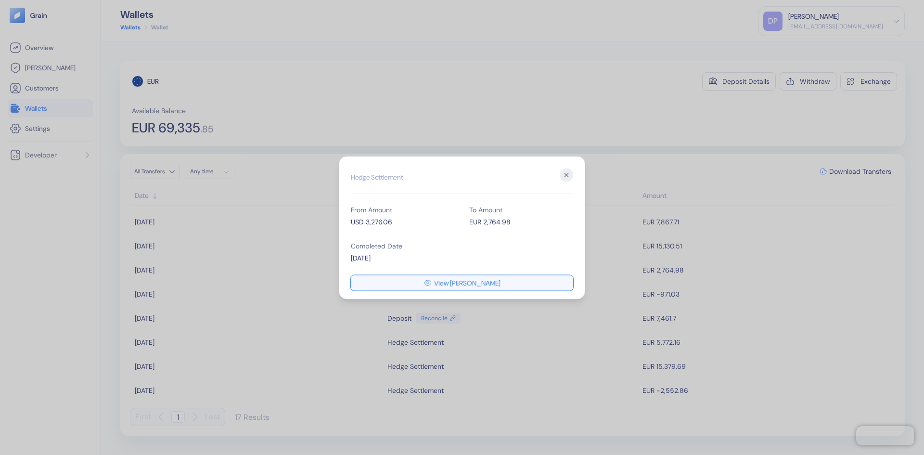
click at [480, 283] on span "View [PERSON_NAME]" at bounding box center [467, 282] width 66 height 7
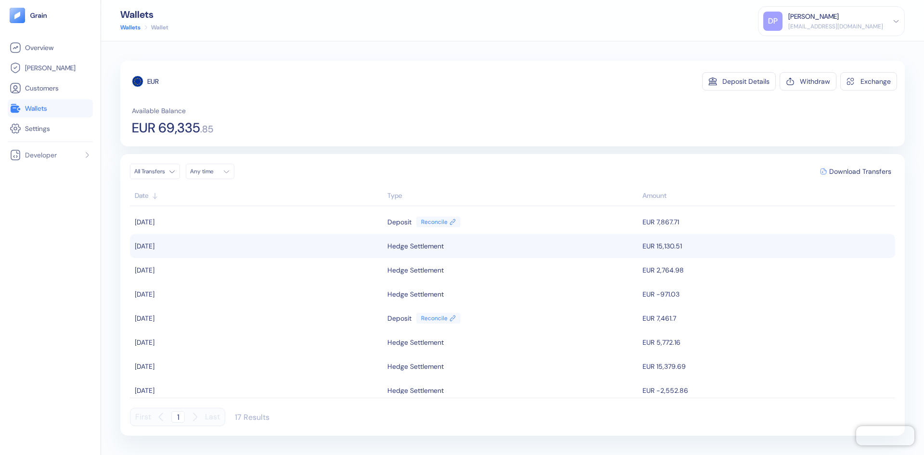
click at [660, 248] on td "EUR 15,130.51" at bounding box center [767, 246] width 255 height 24
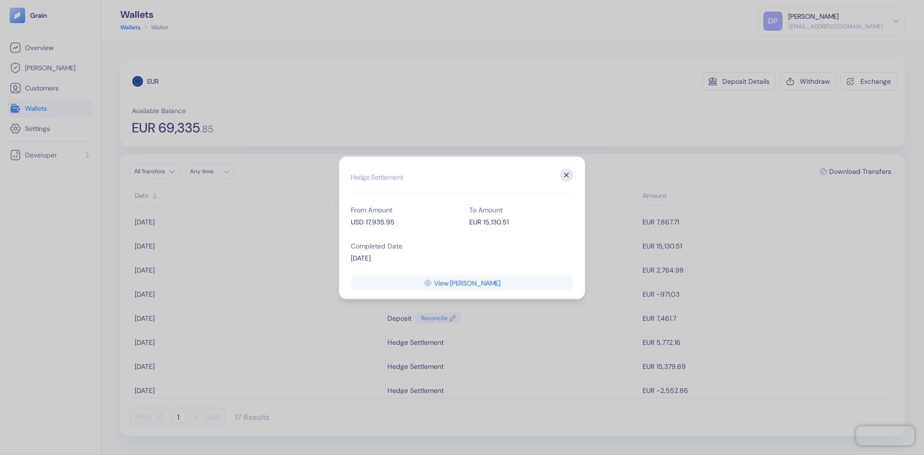
click at [565, 173] on icon "button" at bounding box center [566, 174] width 13 height 13
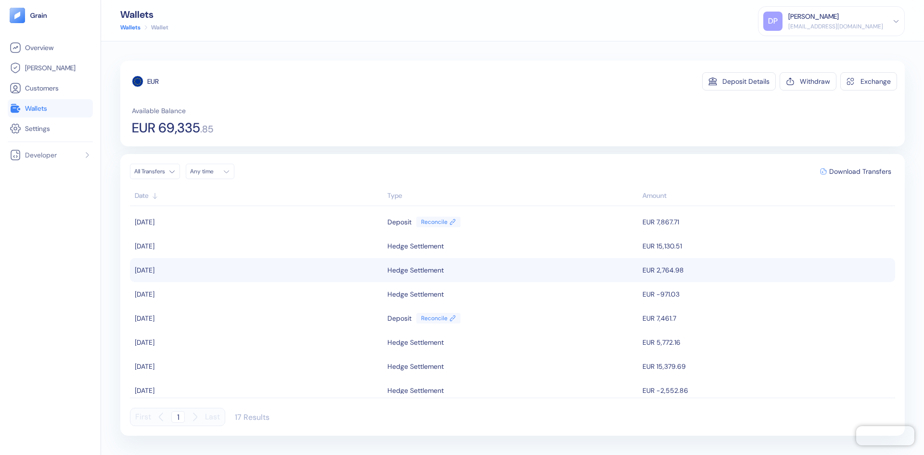
click at [549, 274] on div "Hedge Settlement" at bounding box center [512, 270] width 250 height 16
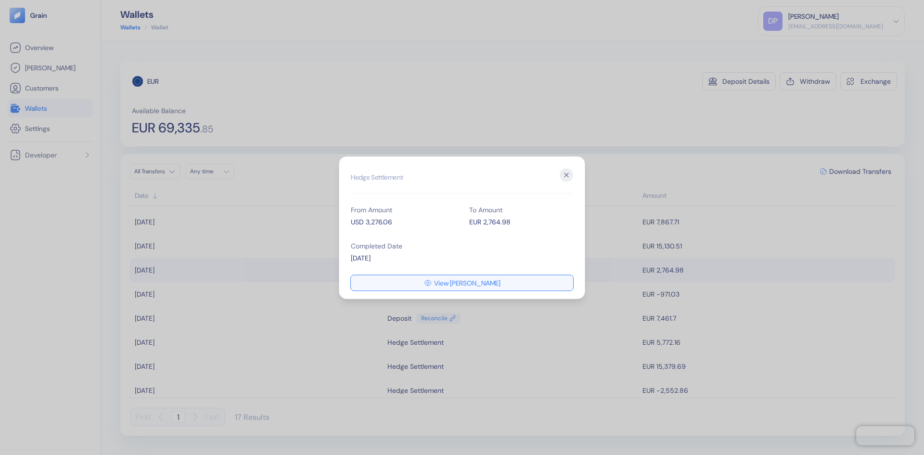
click at [479, 279] on span "View [PERSON_NAME]" at bounding box center [467, 282] width 66 height 7
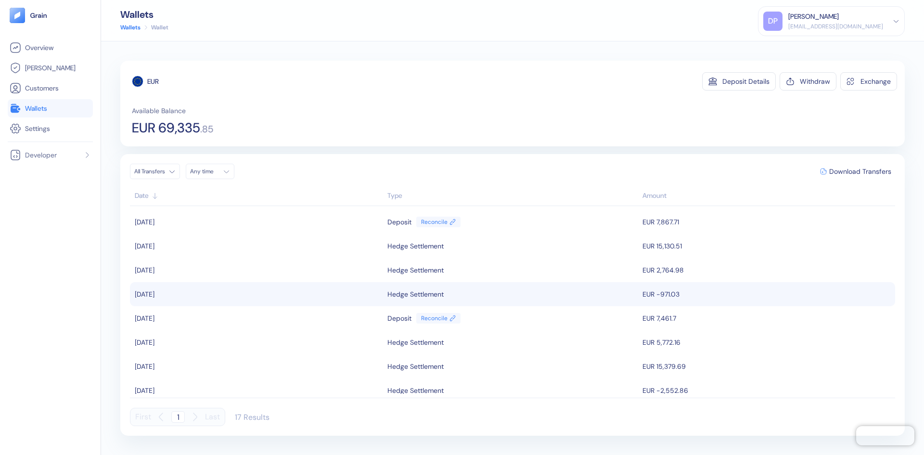
click at [662, 292] on td "EUR -971.03" at bounding box center [767, 294] width 255 height 24
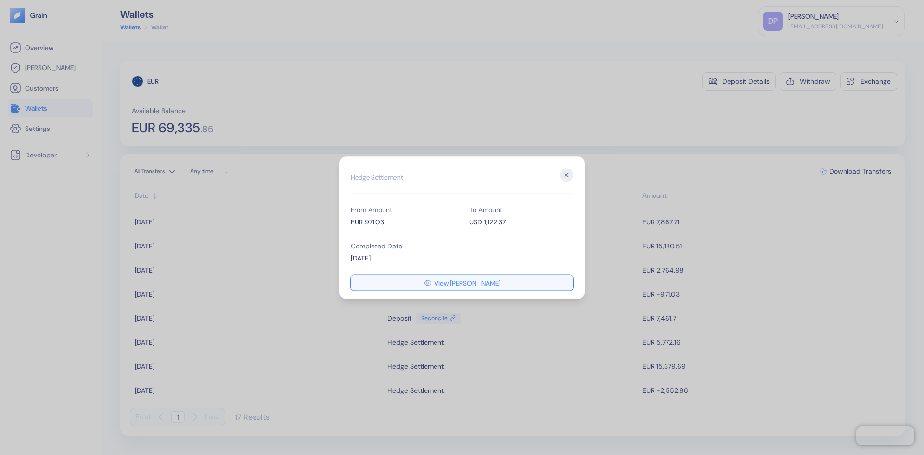
click at [479, 280] on span "View [PERSON_NAME]" at bounding box center [467, 282] width 66 height 7
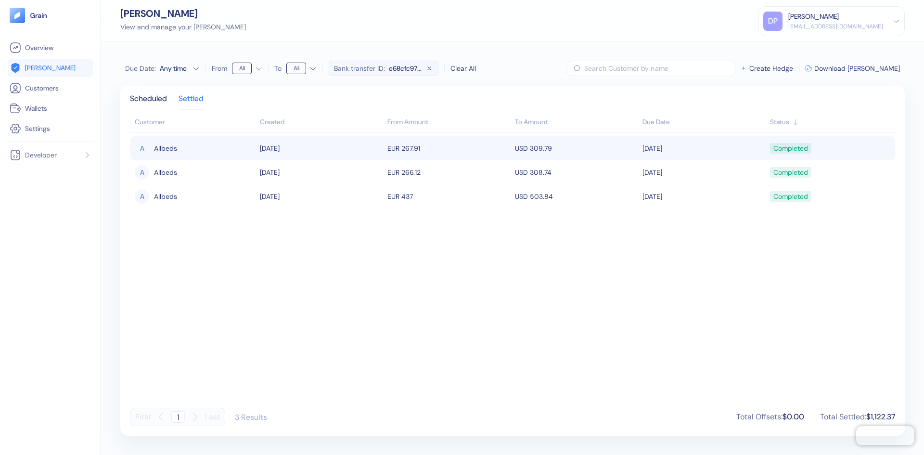
click at [521, 147] on td "USD 309.79" at bounding box center [577, 148] width 128 height 24
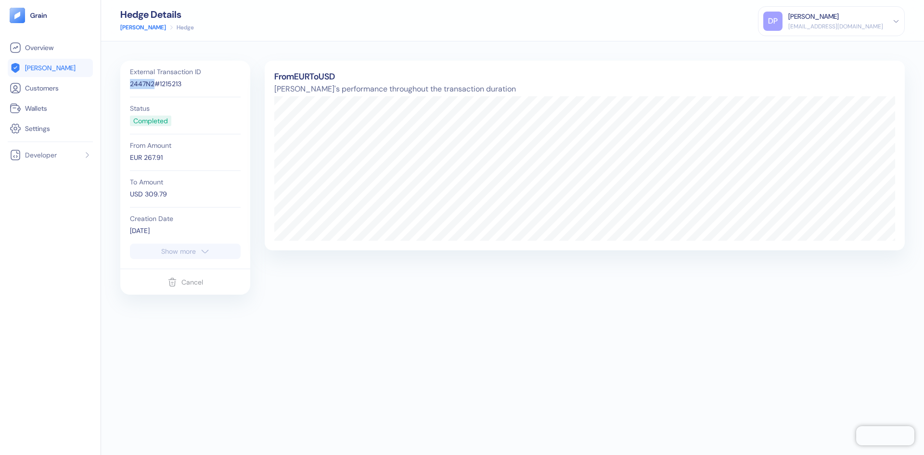
drag, startPoint x: 153, startPoint y: 80, endPoint x: 129, endPoint y: 77, distance: 24.8
click at [129, 77] on div "External Transaction ID 2447N2#1215213 Status Completed From Amount EUR 267.91 …" at bounding box center [185, 152] width 120 height 183
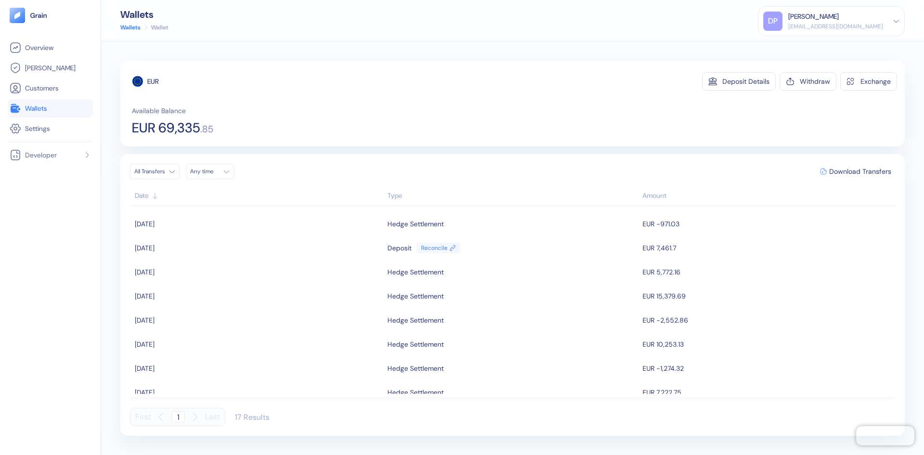
scroll to position [225, 0]
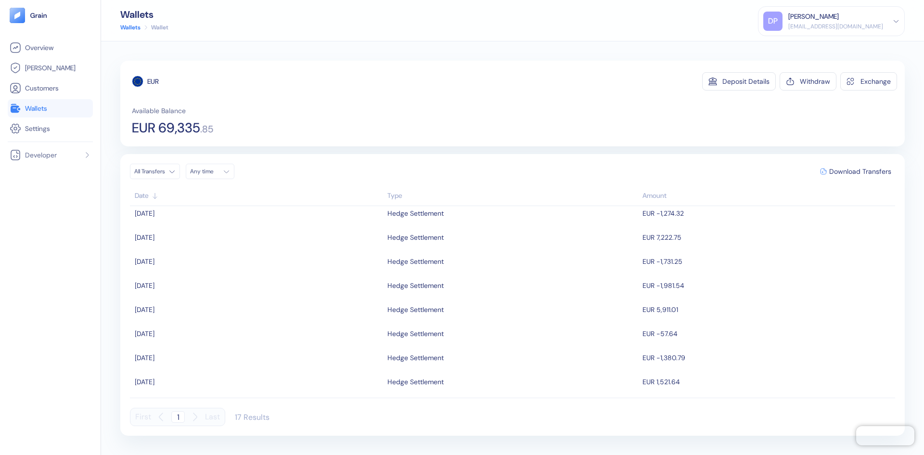
drag, startPoint x: 130, startPoint y: 220, endPoint x: 776, endPoint y: 442, distance: 682.3
click at [776, 442] on div "EUR Deposit Details Withdraw Exchange Available Balance EUR 69,335 . 85 All Tra…" at bounding box center [512, 247] width 823 height 413
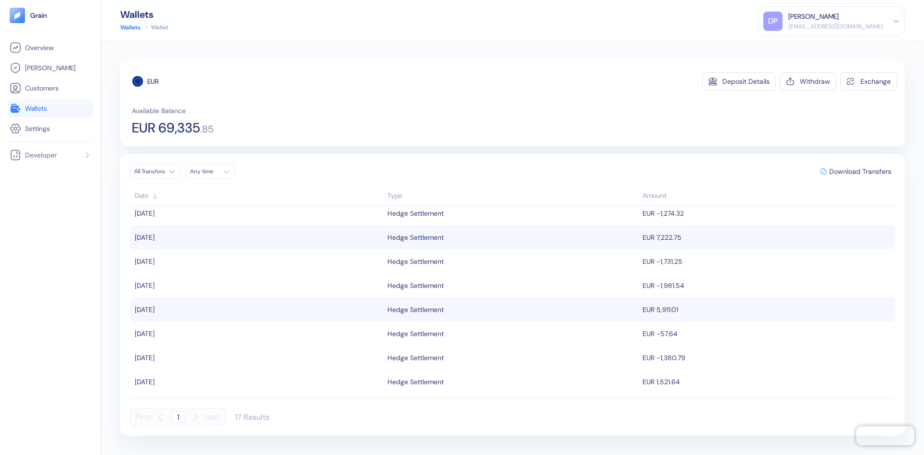
click at [741, 311] on td "EUR 5,911.01" at bounding box center [767, 309] width 255 height 24
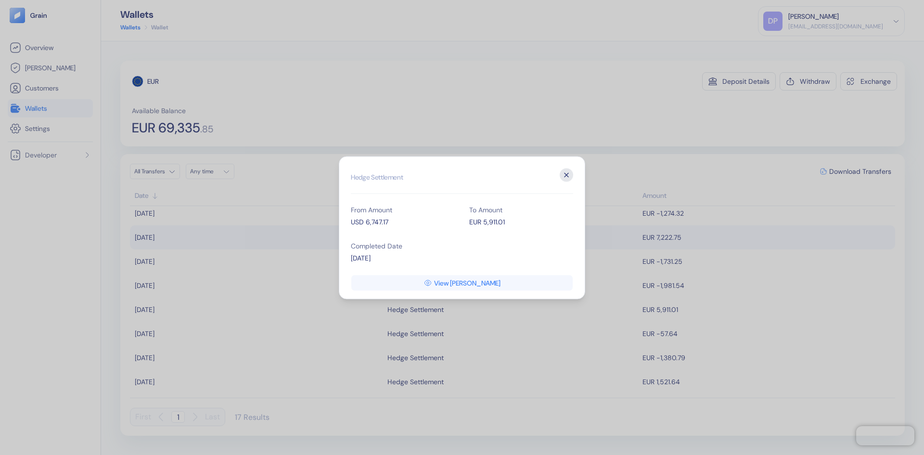
click at [566, 172] on icon "button" at bounding box center [566, 174] width 13 height 13
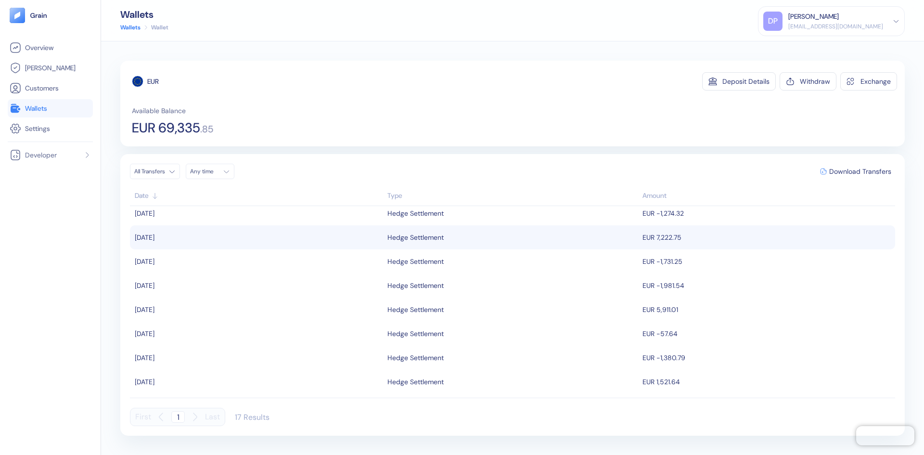
click at [585, 417] on div "First 1 Last 17 Results" at bounding box center [512, 417] width 765 height 18
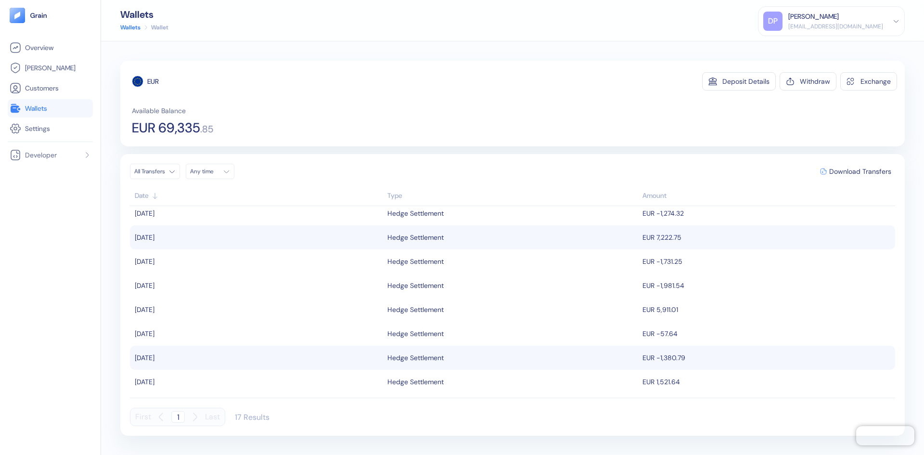
click at [640, 357] on td "EUR -1,380.79" at bounding box center [767, 358] width 255 height 24
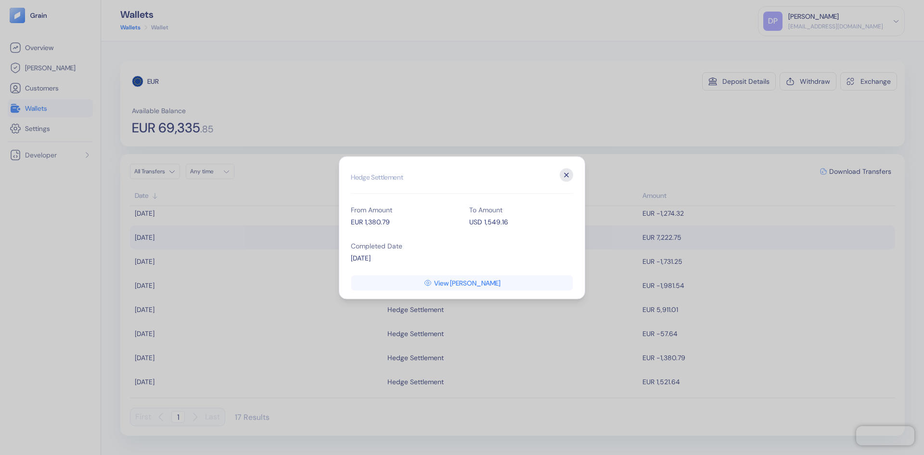
click at [570, 175] on icon "button" at bounding box center [566, 174] width 13 height 13
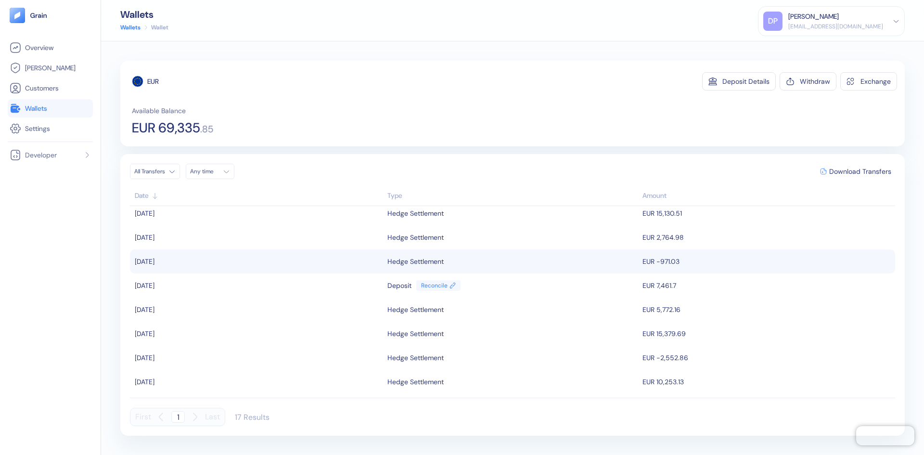
scroll to position [0, 0]
